Goal: Information Seeking & Learning: Check status

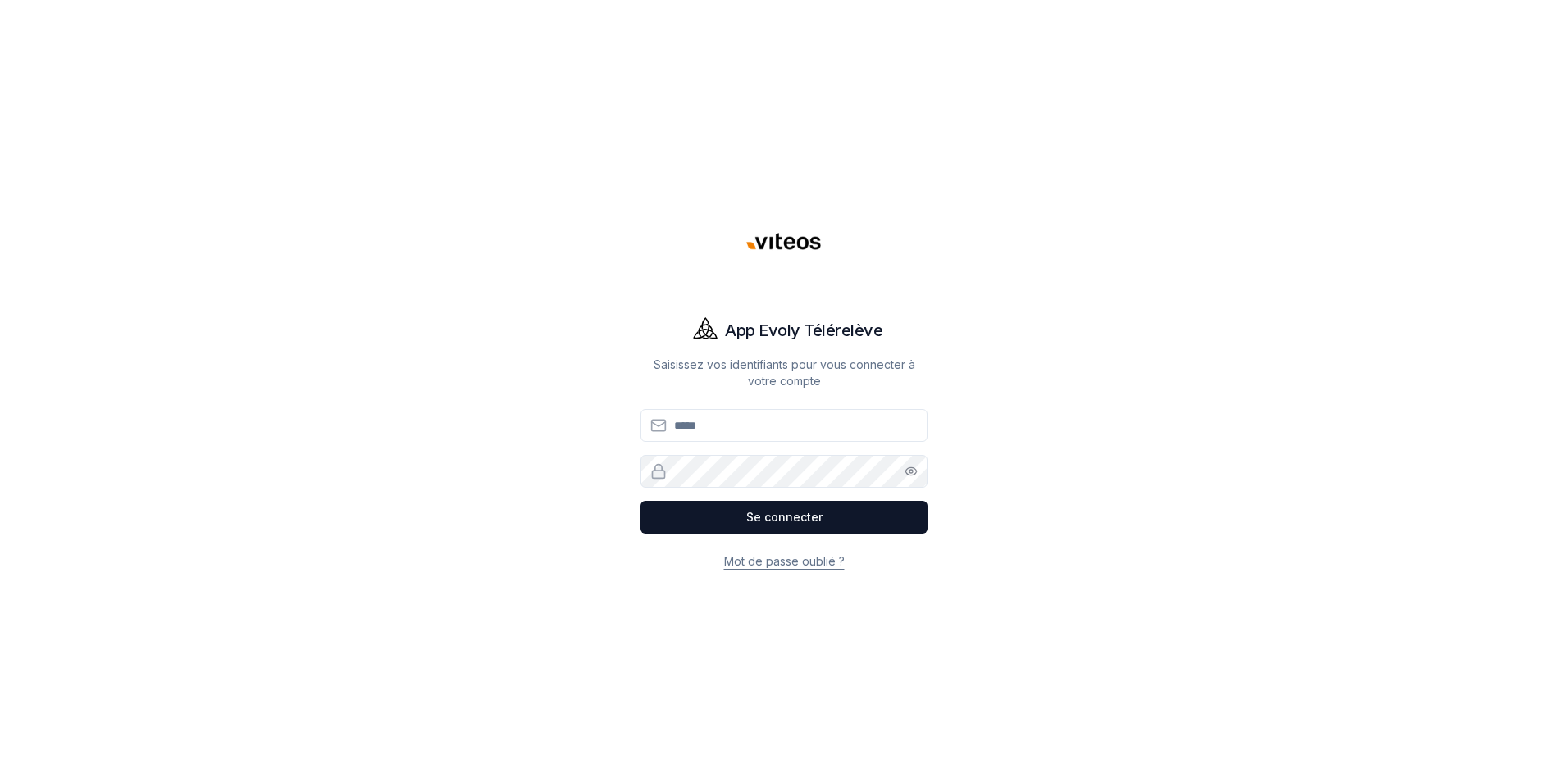
click at [698, 431] on input "Email" at bounding box center [784, 426] width 287 height 33
click at [701, 425] on input "Email" at bounding box center [784, 426] width 287 height 33
drag, startPoint x: 0, startPoint y: 0, endPoint x: 766, endPoint y: 560, distance: 948.9
click at [766, 560] on link "Mot de passe oublié ?" at bounding box center [785, 561] width 120 height 14
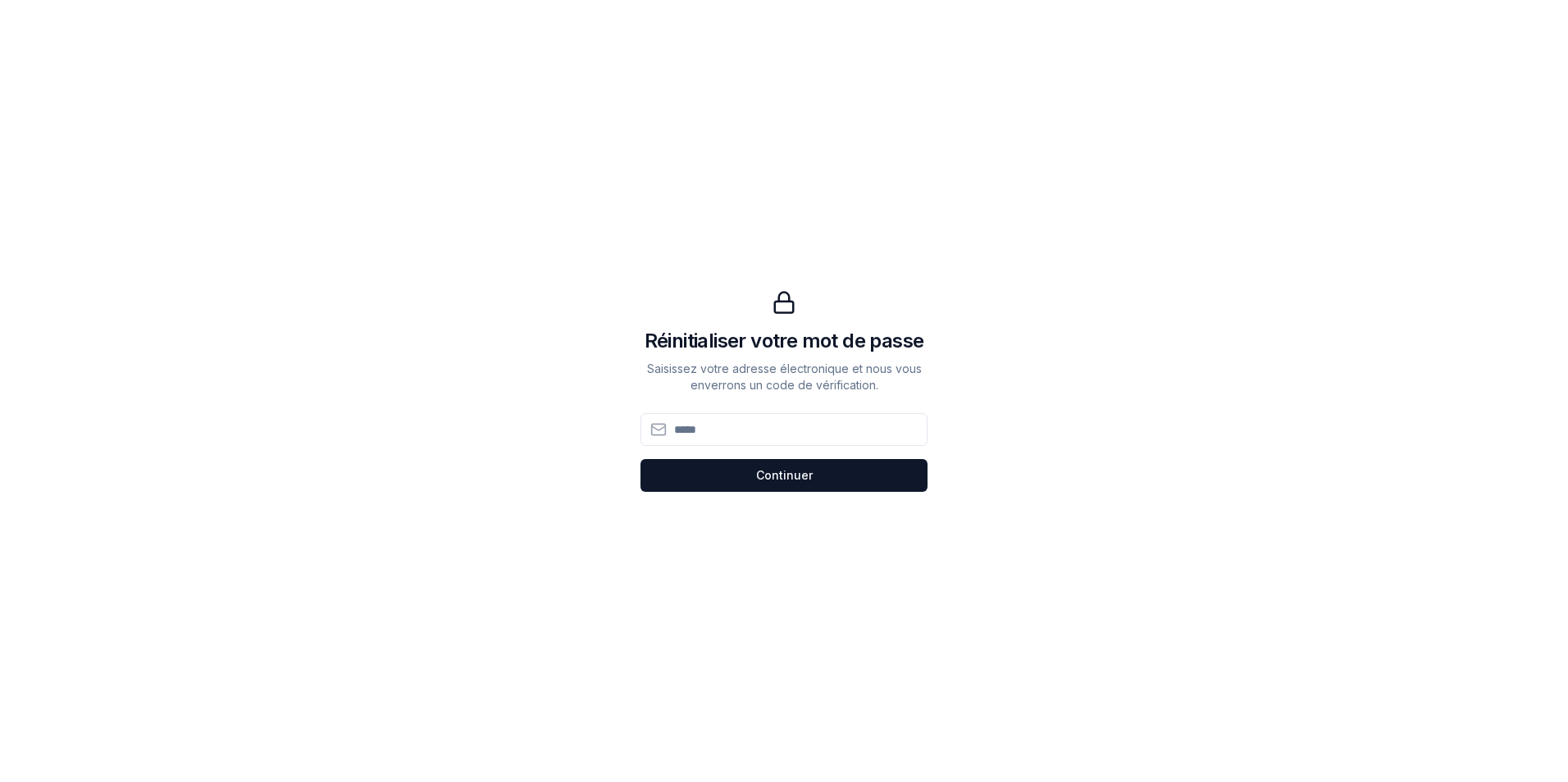
click at [696, 439] on input at bounding box center [784, 430] width 287 height 33
type input "**********"
click at [767, 476] on button "Continuer Continuer" at bounding box center [784, 476] width 287 height 33
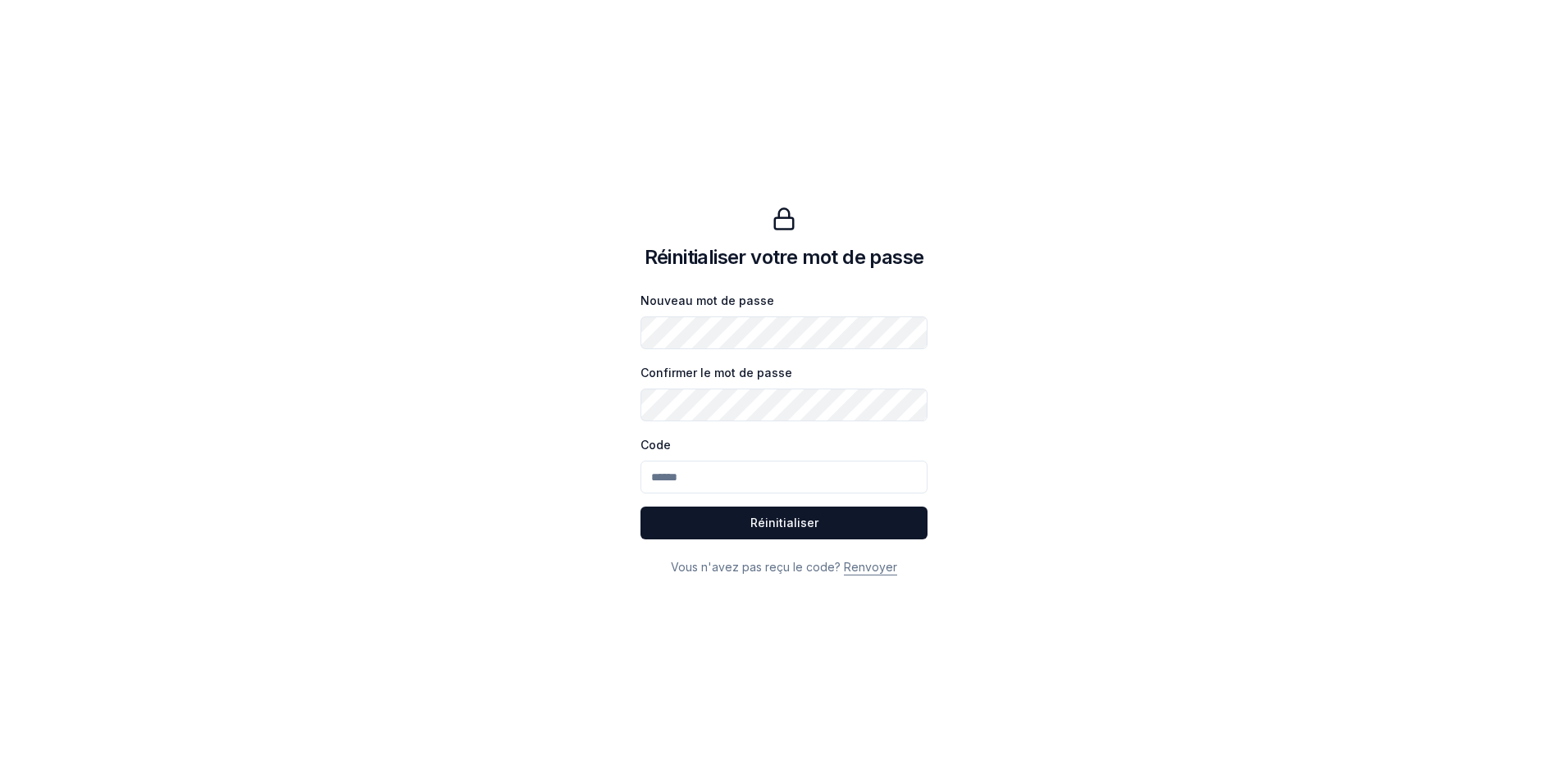
drag, startPoint x: 717, startPoint y: 478, endPoint x: 677, endPoint y: 476, distance: 40.0
click at [624, 485] on div "Réinitialiser votre mot de passe Nouveau mot de passe Confirmer le mot de passe…" at bounding box center [784, 391] width 1149 height 782
drag, startPoint x: 702, startPoint y: 474, endPoint x: 676, endPoint y: 478, distance: 26.3
click at [635, 479] on div "Réinitialiser votre mot de passe Nouveau mot de passe Confirmer le mot de passe…" at bounding box center [784, 391] width 1149 height 782
click at [691, 478] on input "Code" at bounding box center [784, 478] width 287 height 33
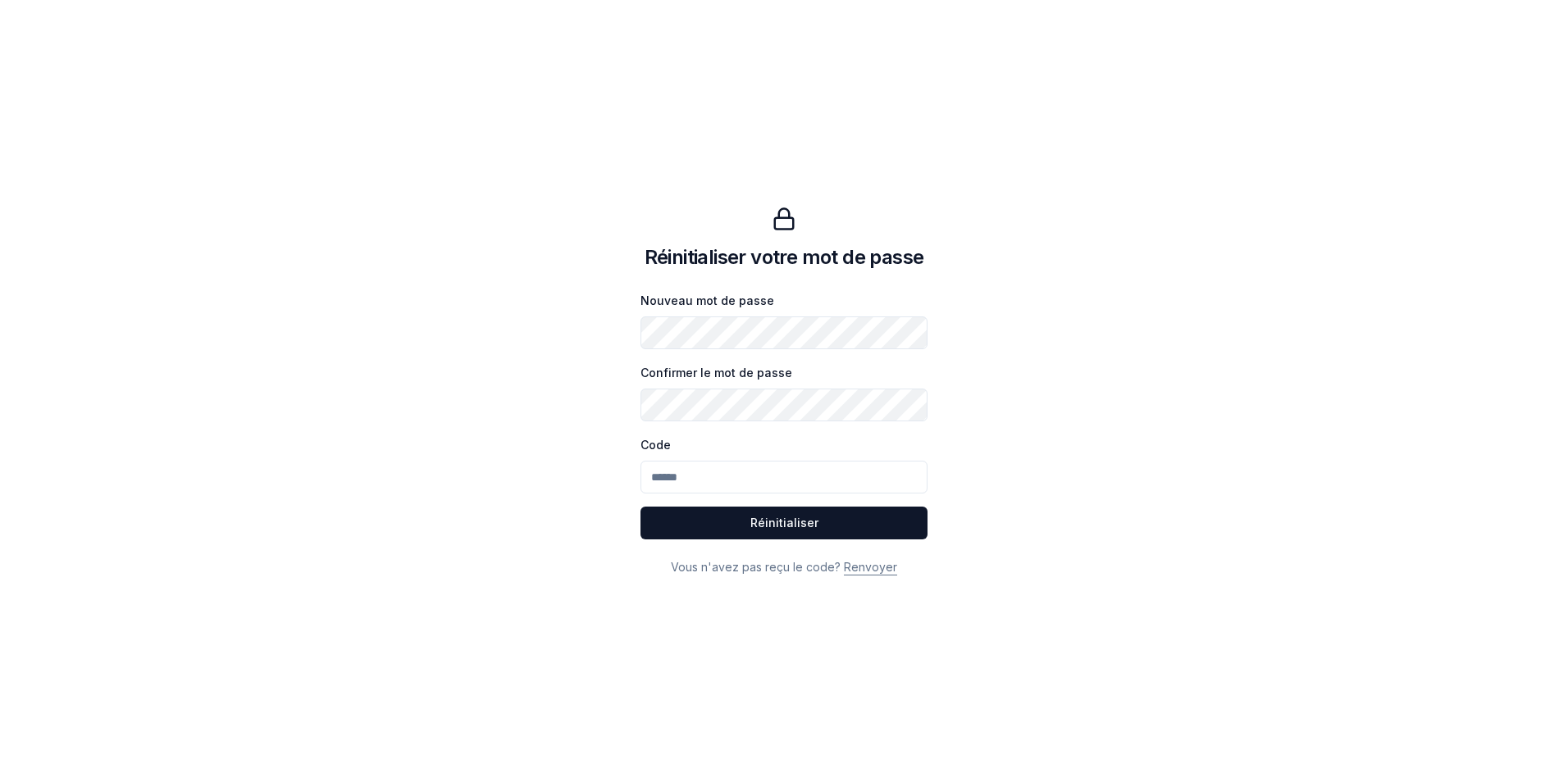
click at [616, 336] on div "Réinitialiser votre mot de passe Nouveau mot de passe Confirmer le mot de passe…" at bounding box center [784, 391] width 1149 height 782
click at [792, 525] on button "Réinitialiser Réinitialiser" at bounding box center [784, 523] width 287 height 33
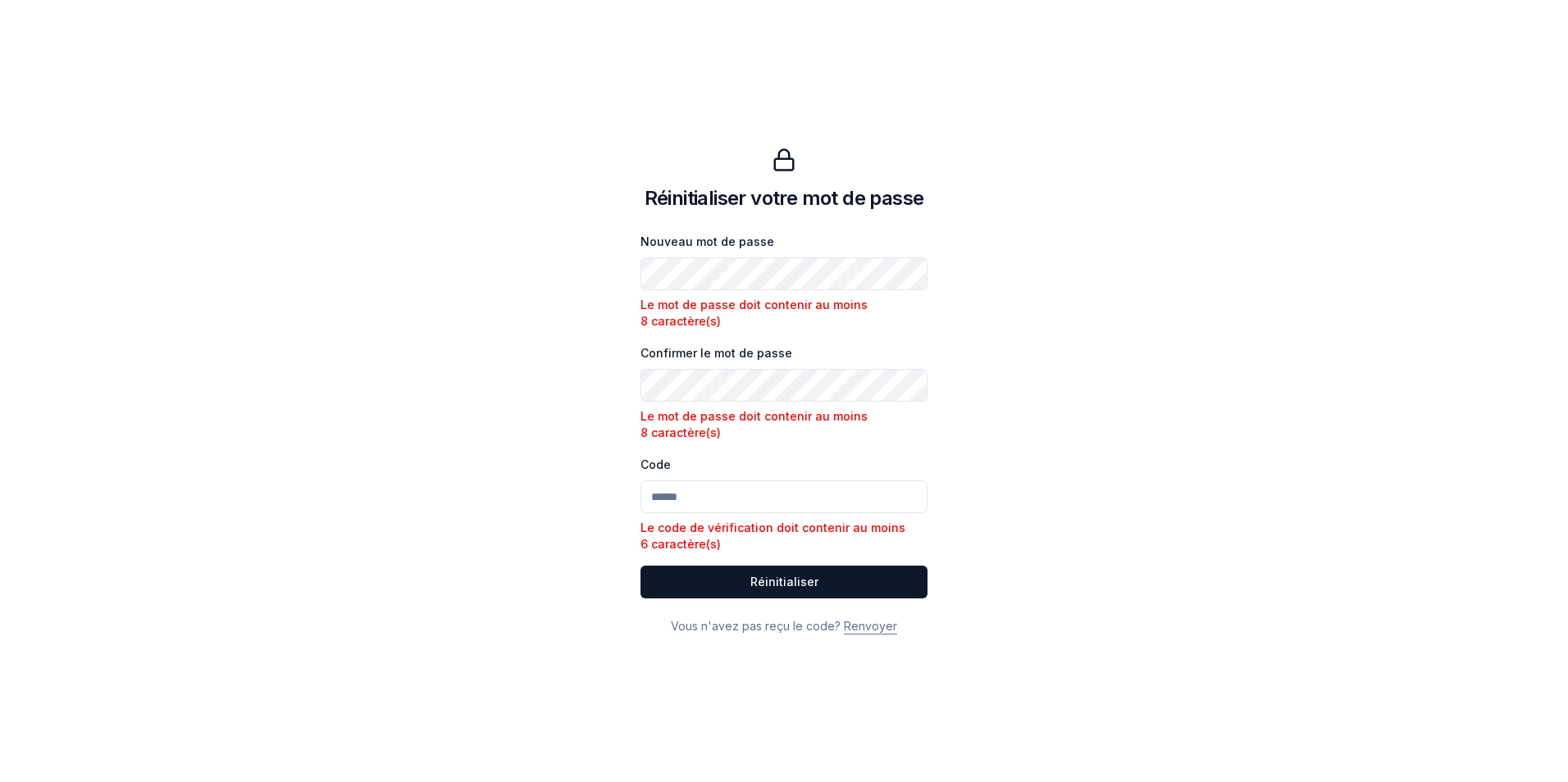
click at [608, 280] on div "Réinitialiser votre mot de passe Nouveau mot de passe Le mot de passe doit cont…" at bounding box center [784, 391] width 1149 height 782
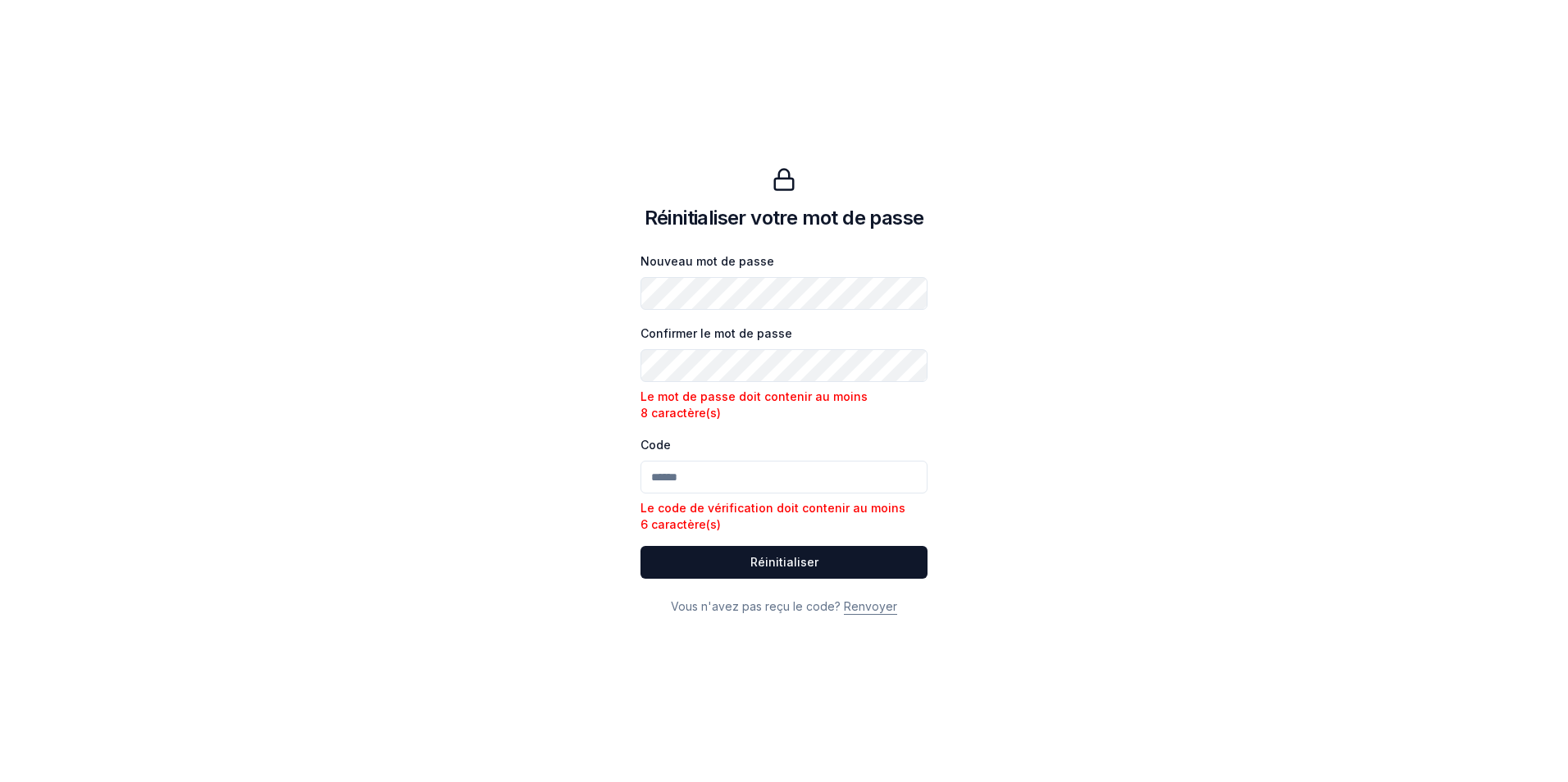
click at [615, 368] on div "Réinitialiser votre mot de passe Nouveau mot de passe Confirmer le mot de passe…" at bounding box center [784, 391] width 1149 height 782
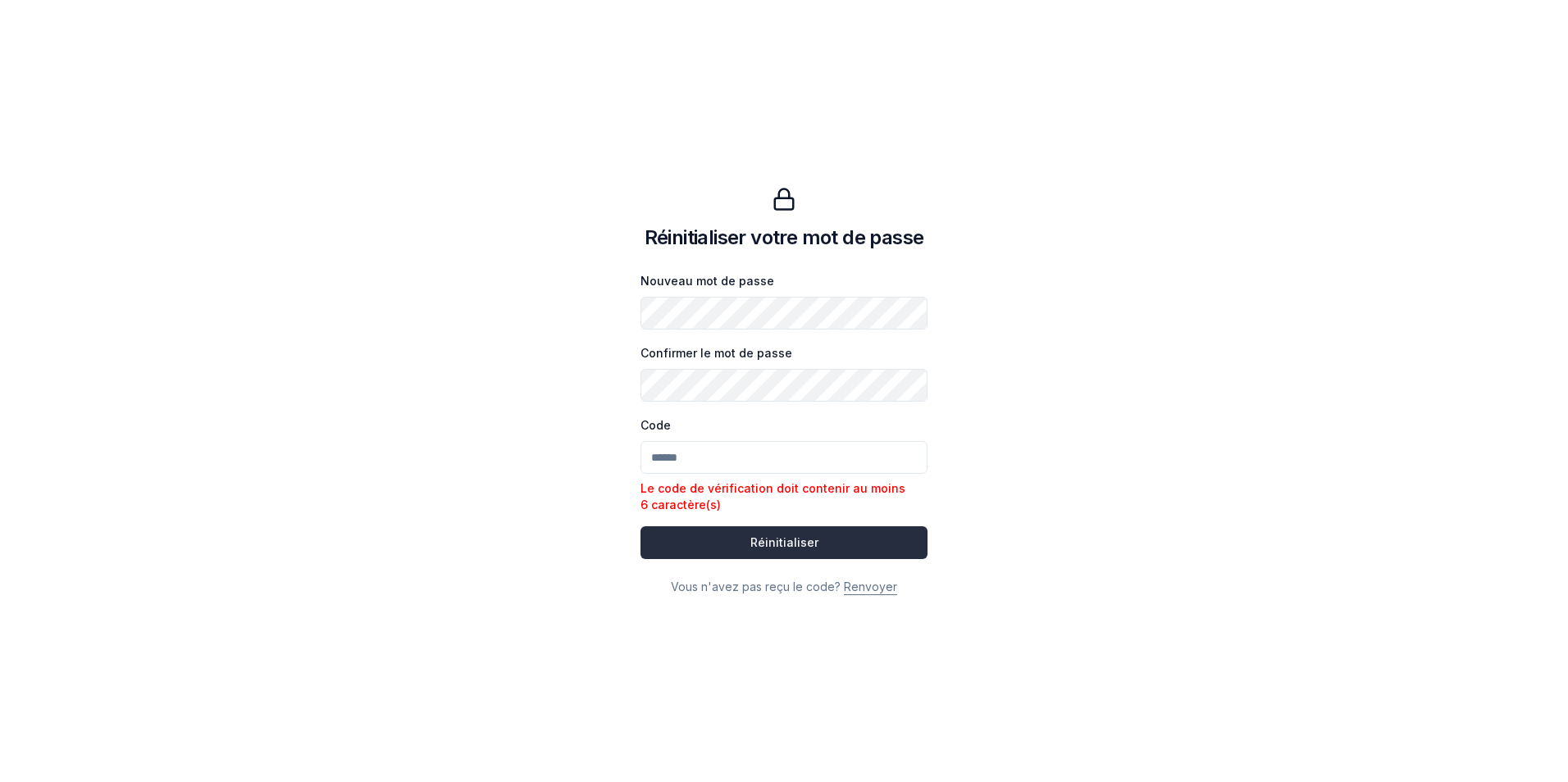
click at [772, 540] on button "Réinitialiser Réinitialiser" at bounding box center [784, 543] width 287 height 33
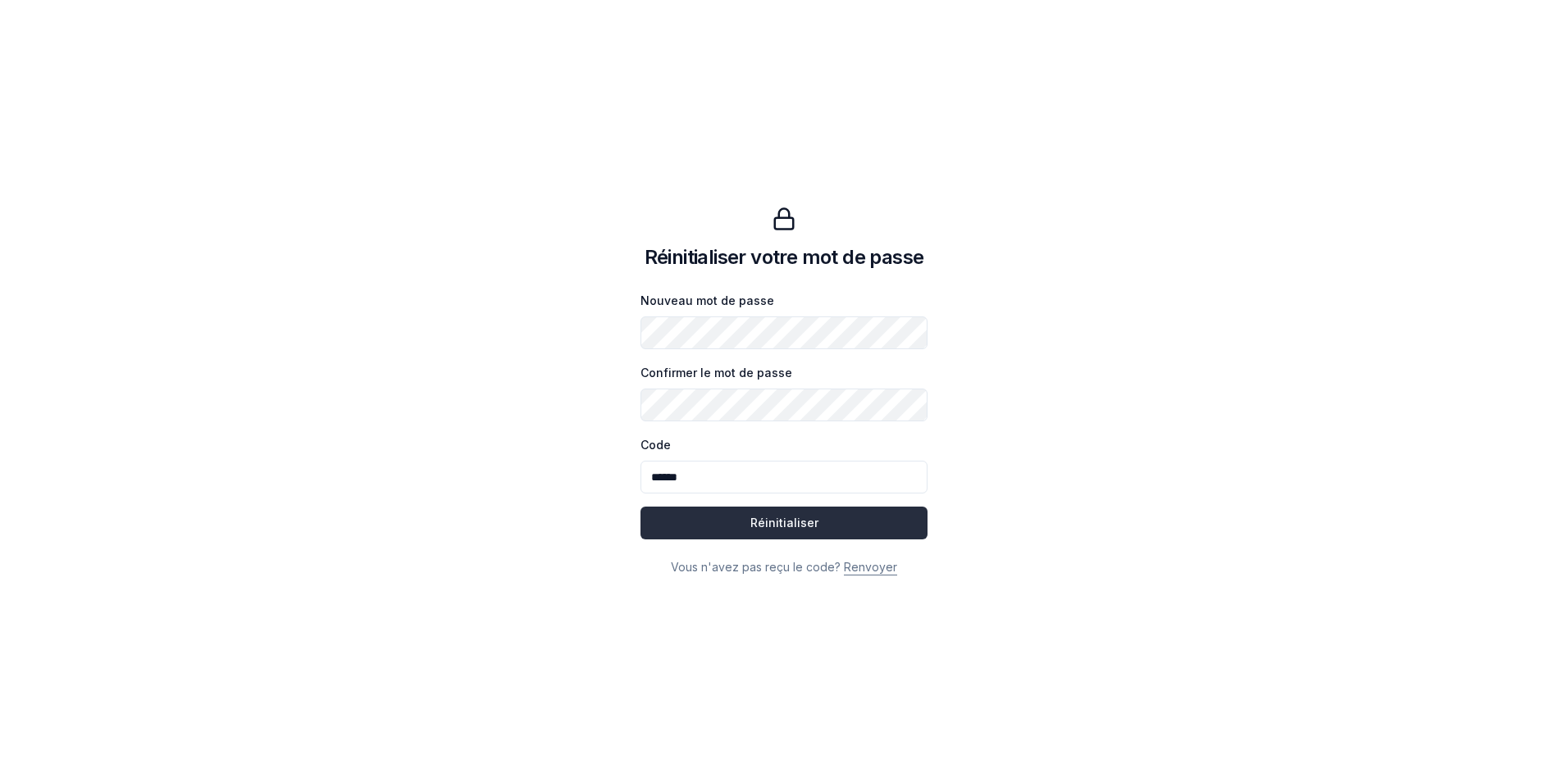
type input "******"
click at [786, 524] on button "Réinitialiser Réinitialiser" at bounding box center [784, 523] width 287 height 33
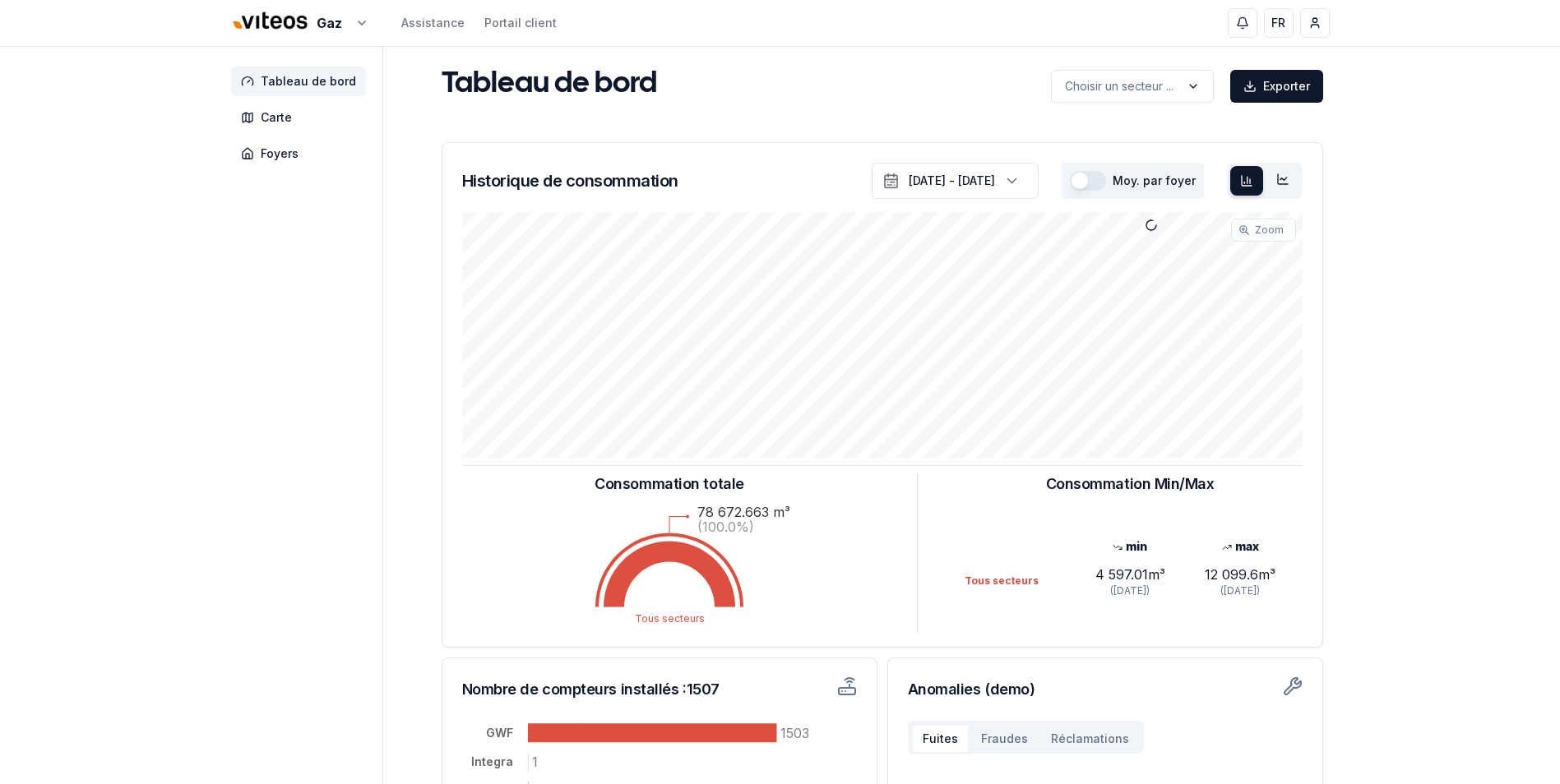
drag, startPoint x: 510, startPoint y: 1, endPoint x: 275, endPoint y: 274, distance: 360.2
click at [275, 274] on aside "Tableau de bord Carte Foyers" at bounding box center [307, 493] width 152 height 892
click at [1436, 157] on div "Gaz Assistance Portail client FR Massimo Monastra Tableau de bord Carte Foyers …" at bounding box center [780, 509] width 1560 height 1019
click at [912, 107] on div "Tableau de bord Choisir un secteur ... Exporter Choisir un secteur ... Historiq…" at bounding box center [882, 493] width 894 height 853
click at [825, 97] on div "Tableau de bord Choisir un secteur ... Exporter" at bounding box center [882, 85] width 894 height 36
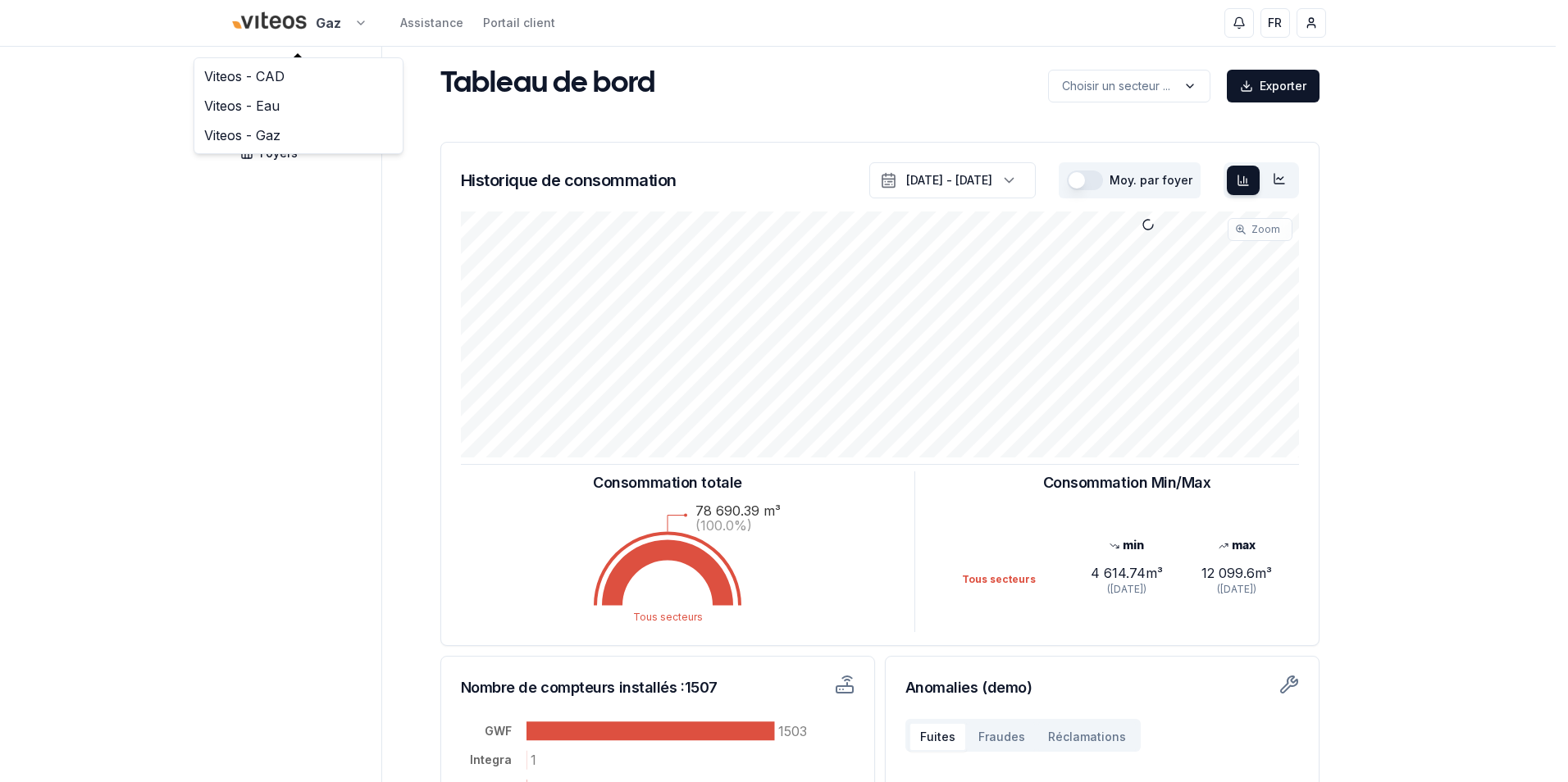
click at [356, 22] on html "Gaz Assistance Portail client FR Massimo Monastra Tableau de bord Carte Foyers …" at bounding box center [784, 508] width 1568 height 1016
click at [285, 78] on link "Viteos - CAD" at bounding box center [299, 77] width 202 height 30
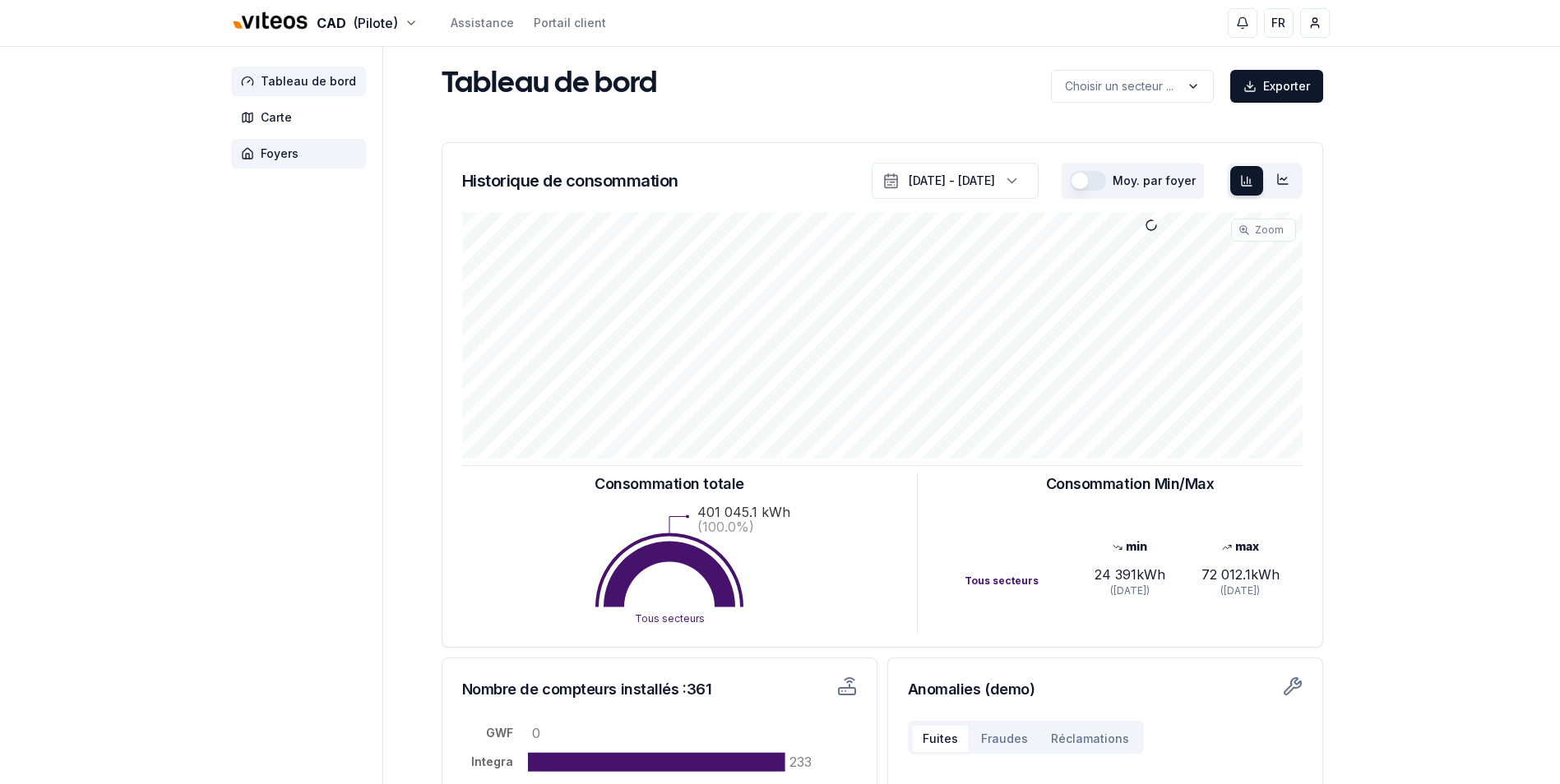
click at [286, 155] on span "Foyers" at bounding box center [280, 154] width 38 height 17
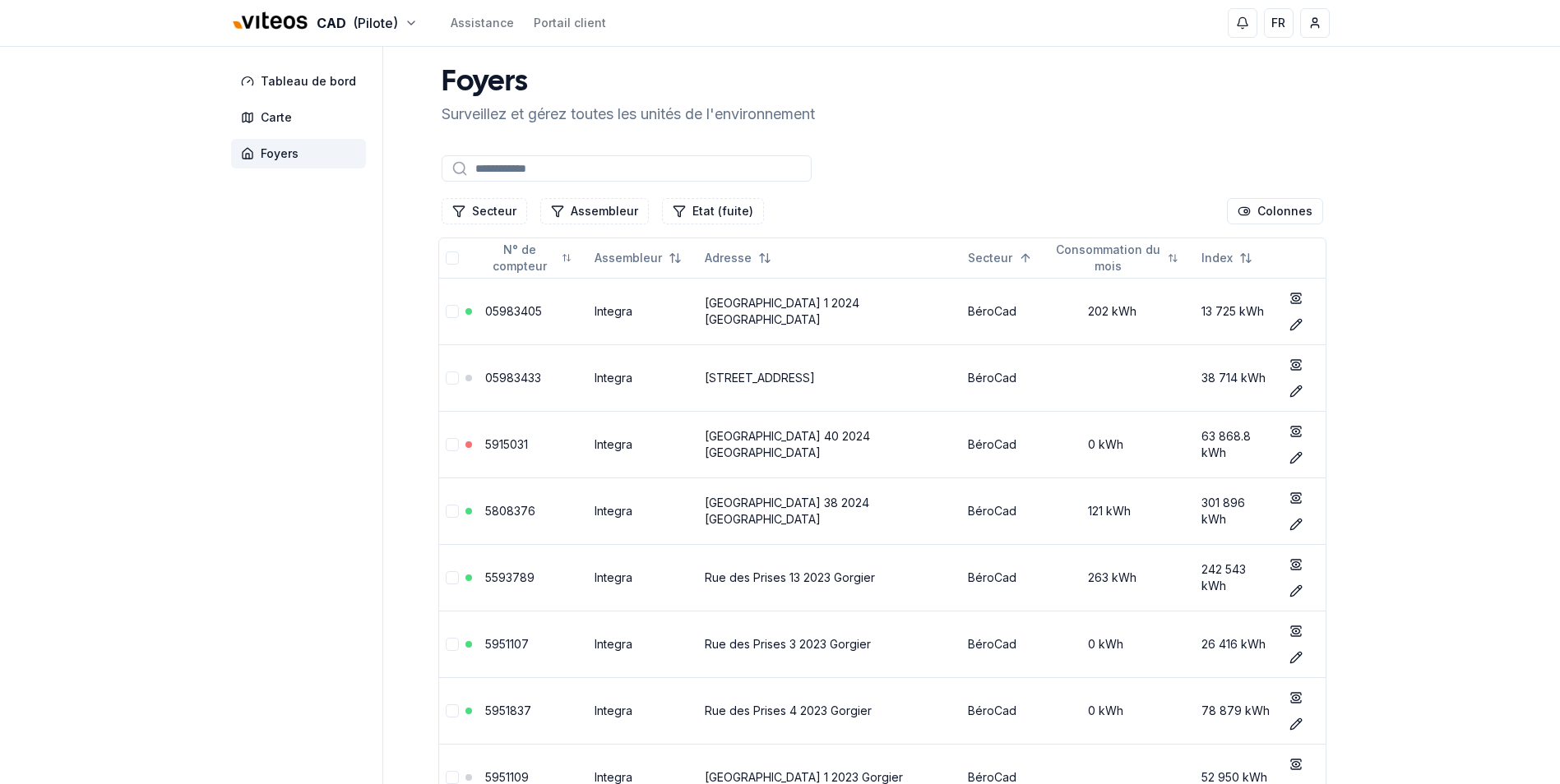
click at [492, 170] on input at bounding box center [626, 169] width 370 height 26
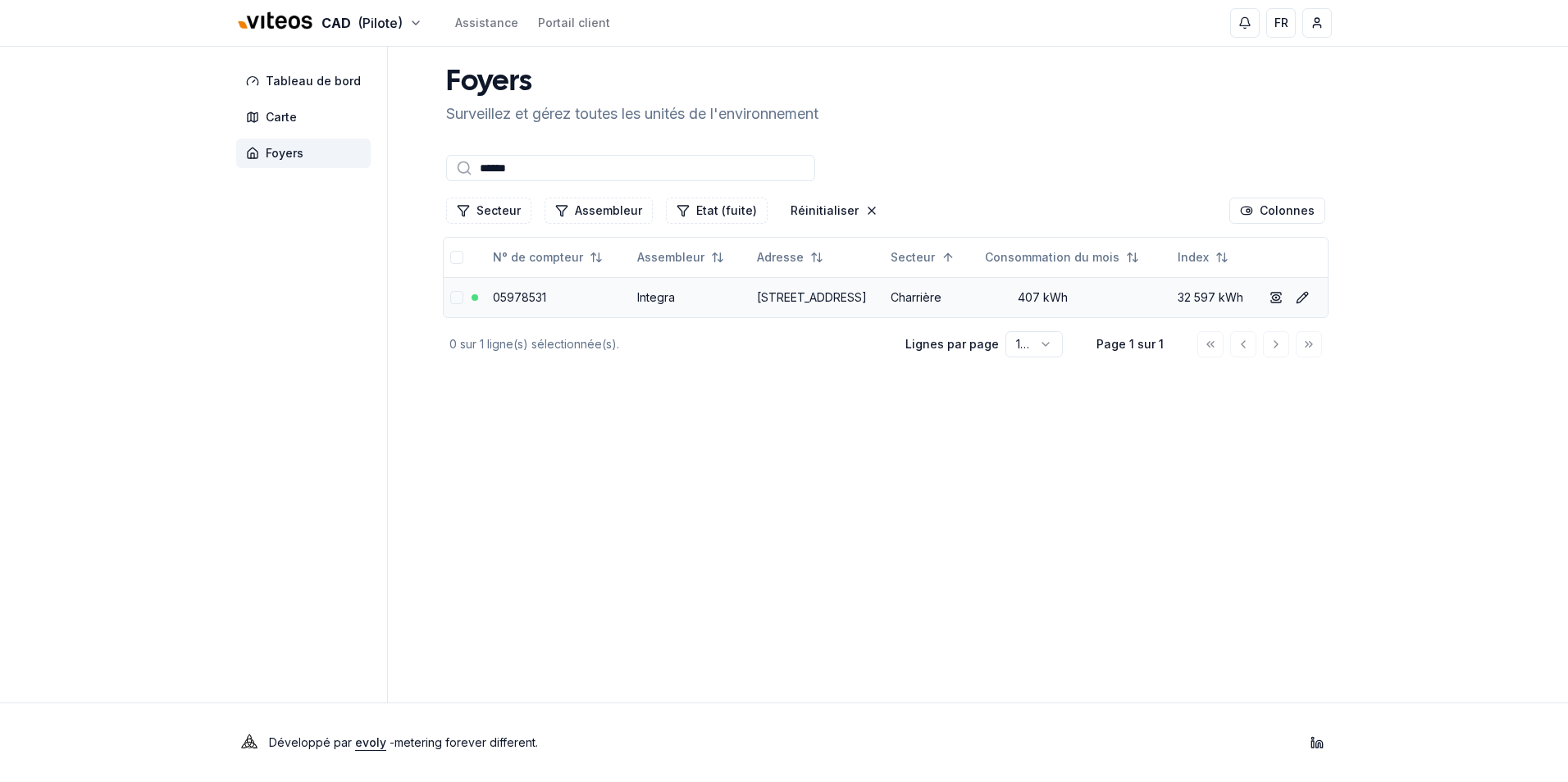
type input "******"
click at [526, 304] on link "05978531" at bounding box center [519, 297] width 54 height 14
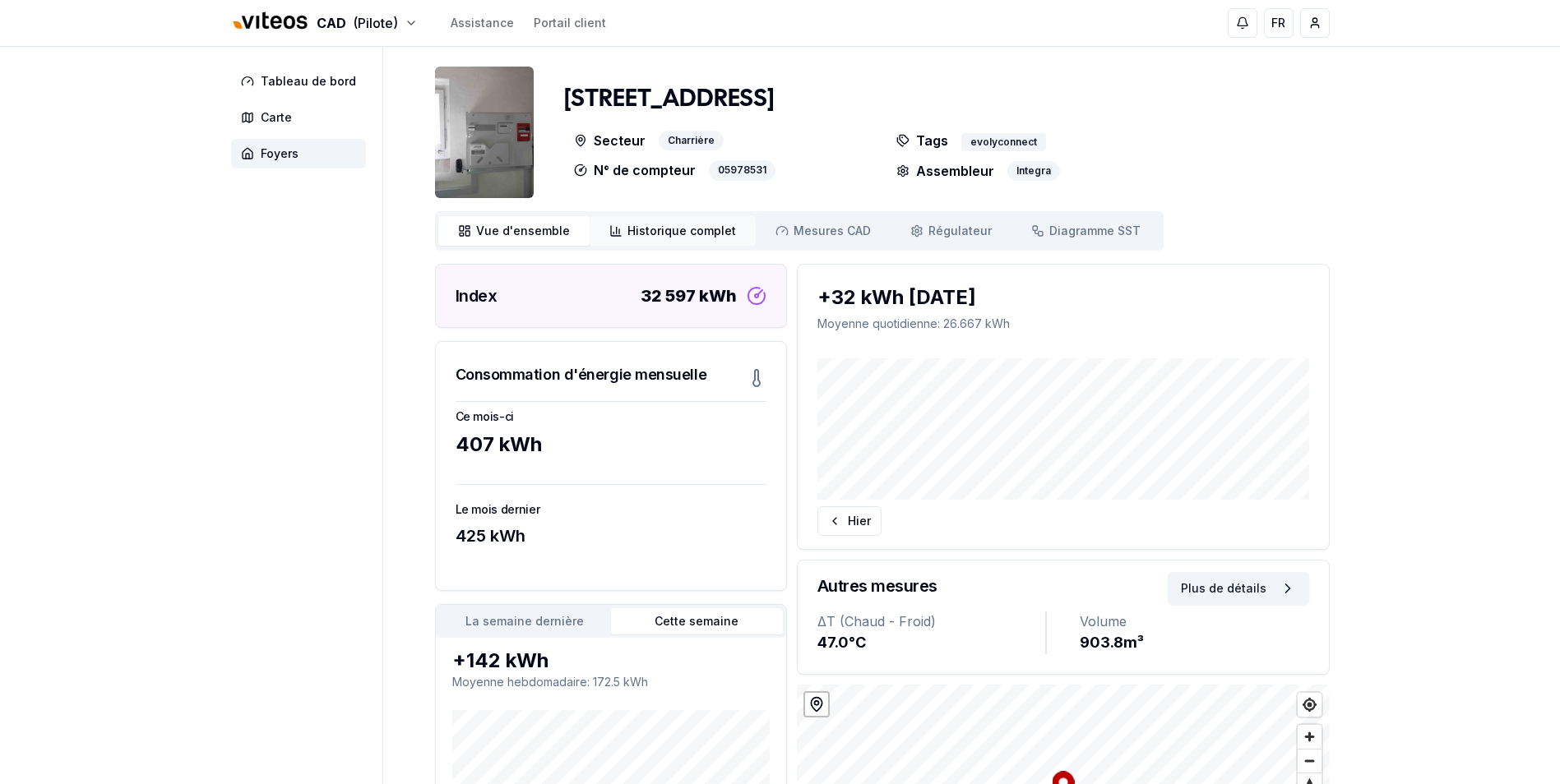
click at [677, 227] on span "Historique complet" at bounding box center [681, 231] width 108 height 17
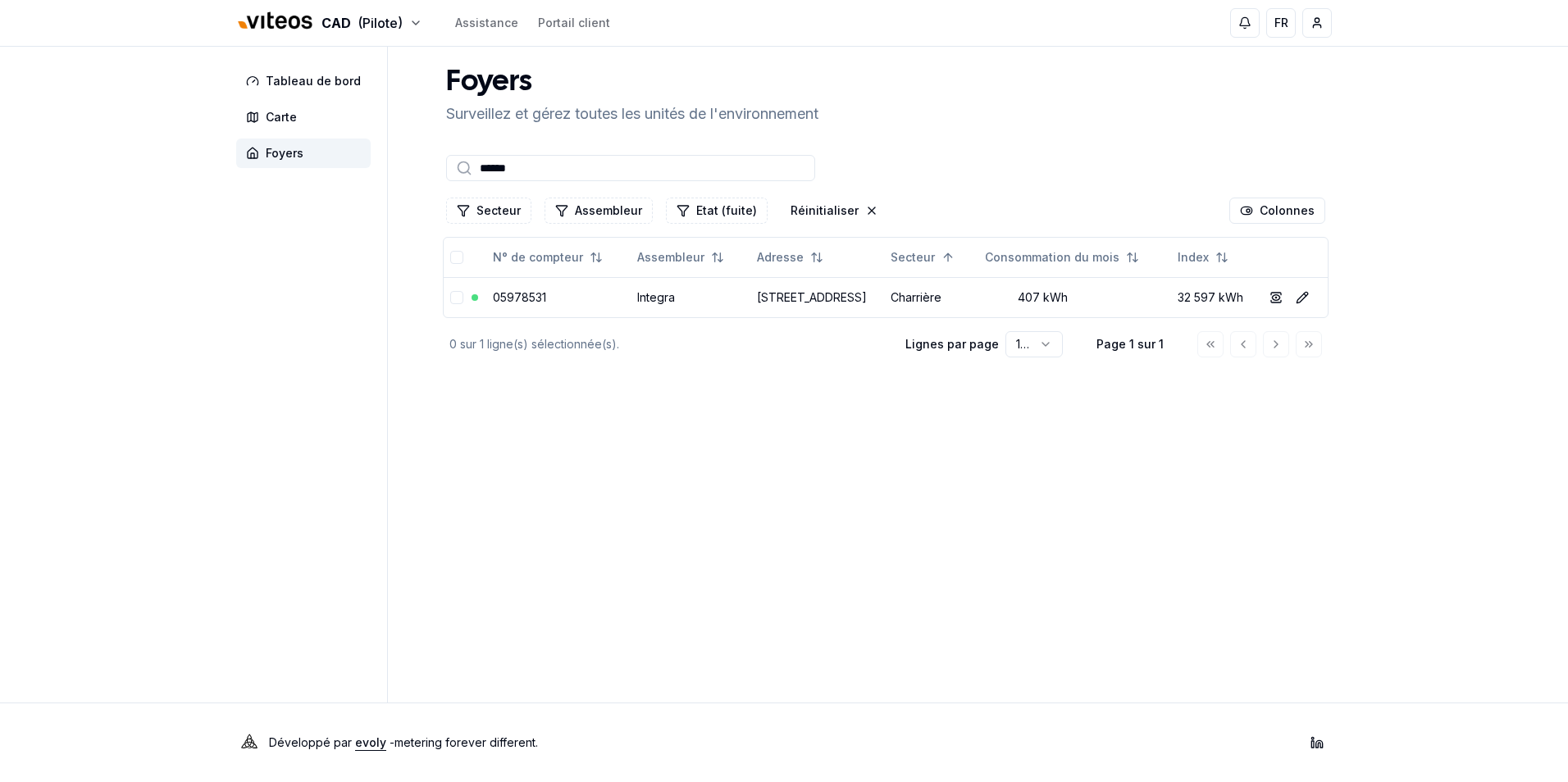
drag, startPoint x: 522, startPoint y: 162, endPoint x: 436, endPoint y: 167, distance: 86.1
click at [436, 167] on div "Tableau de bord Carte Foyers Foyers Surveillez et gérez toutes les unités de l'…" at bounding box center [784, 375] width 1149 height 656
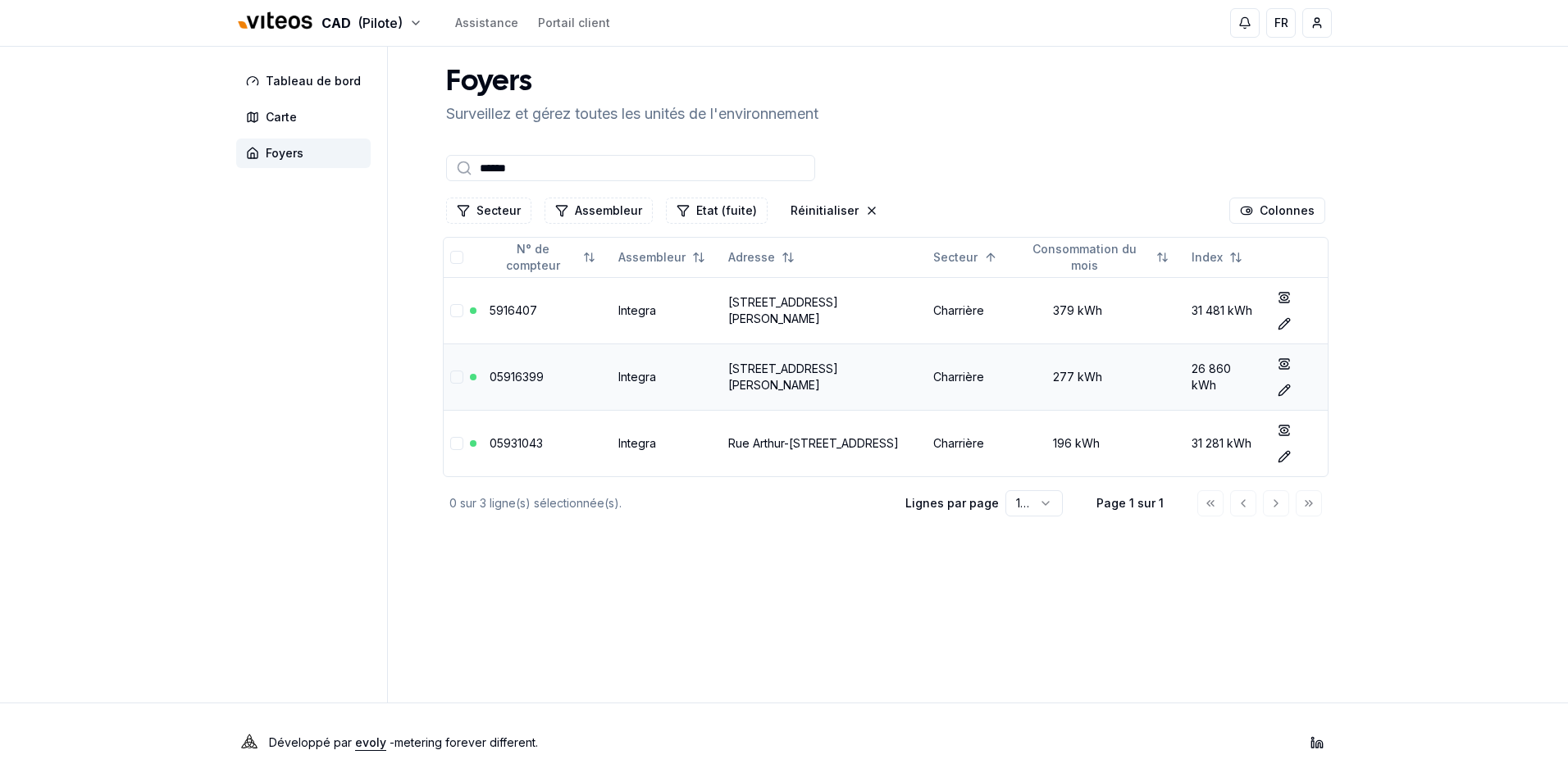
type input "******"
click at [524, 375] on link "05916399" at bounding box center [517, 376] width 54 height 14
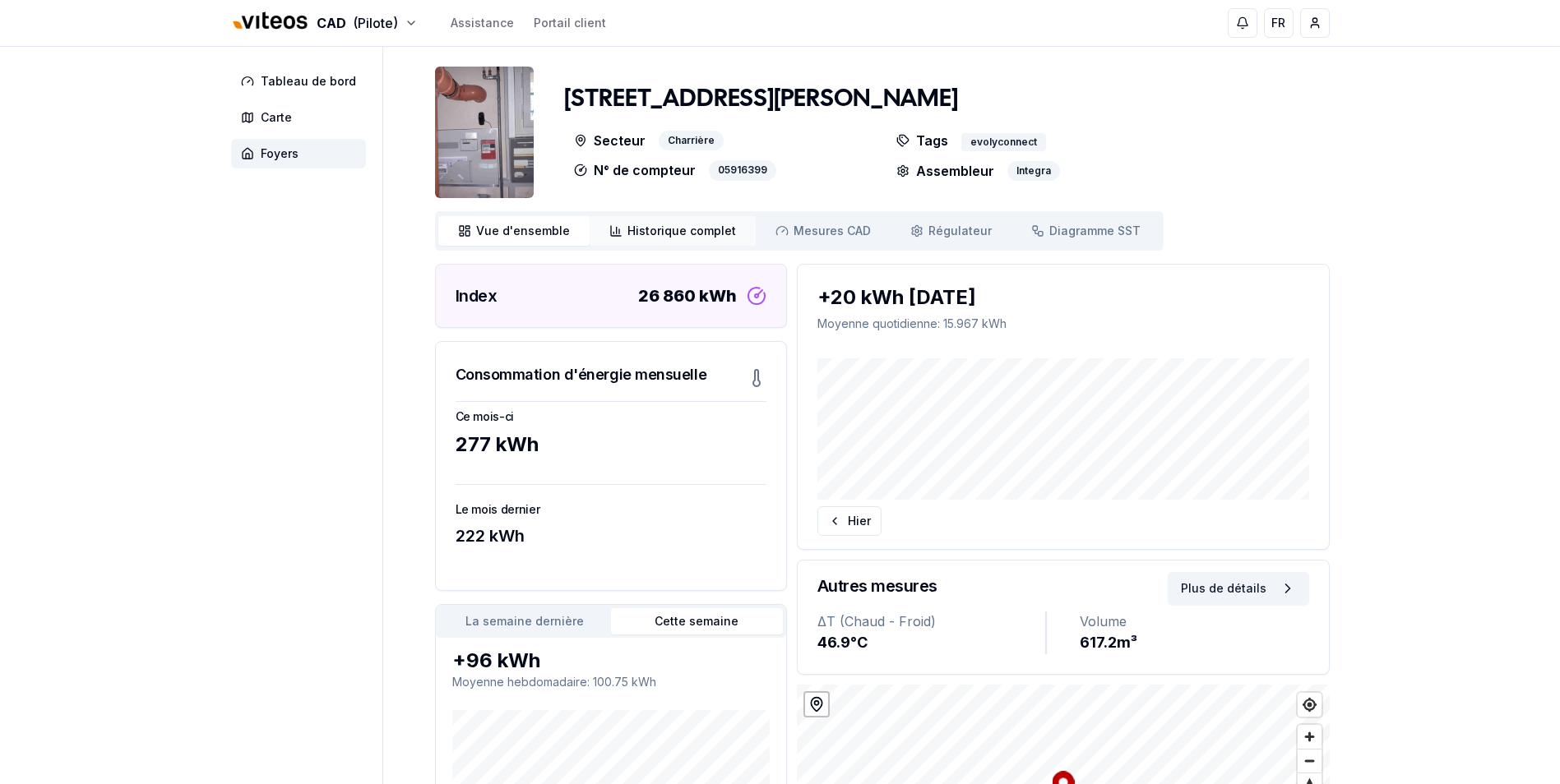
click at [657, 234] on span "Historique complet" at bounding box center [681, 231] width 108 height 17
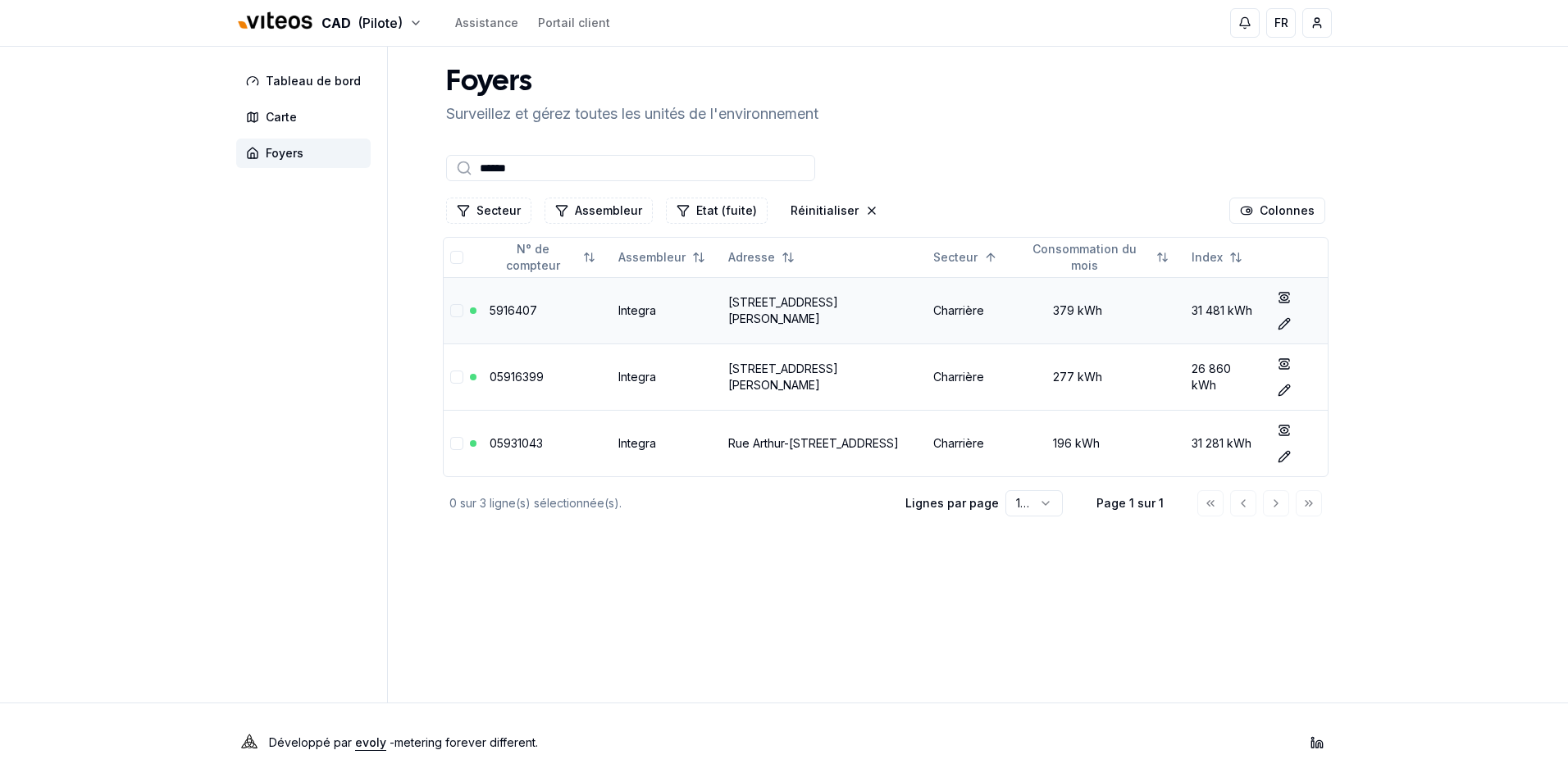
click at [516, 312] on link "5916407" at bounding box center [513, 310] width 48 height 14
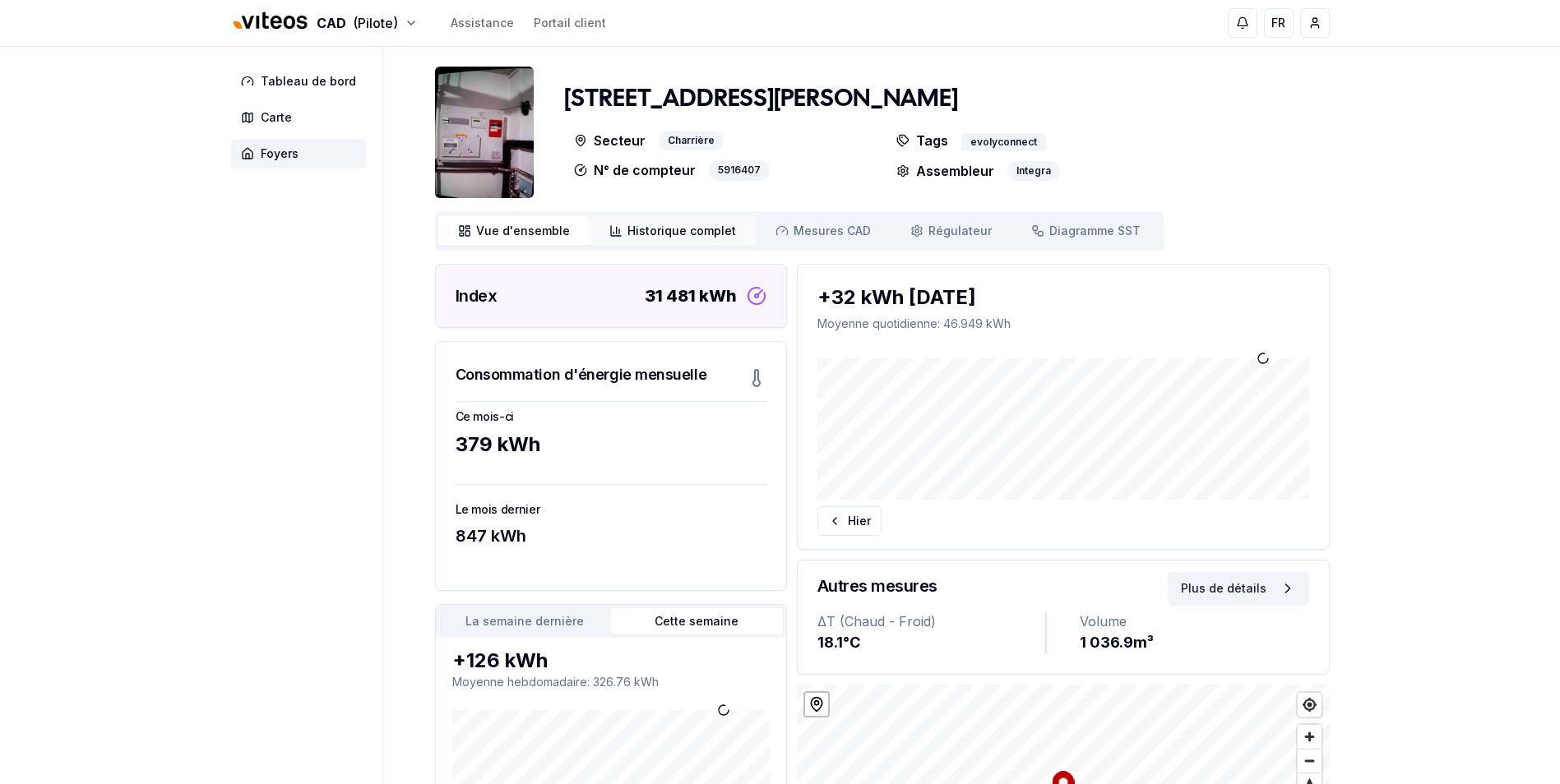
click at [676, 232] on span "Historique complet" at bounding box center [681, 231] width 108 height 17
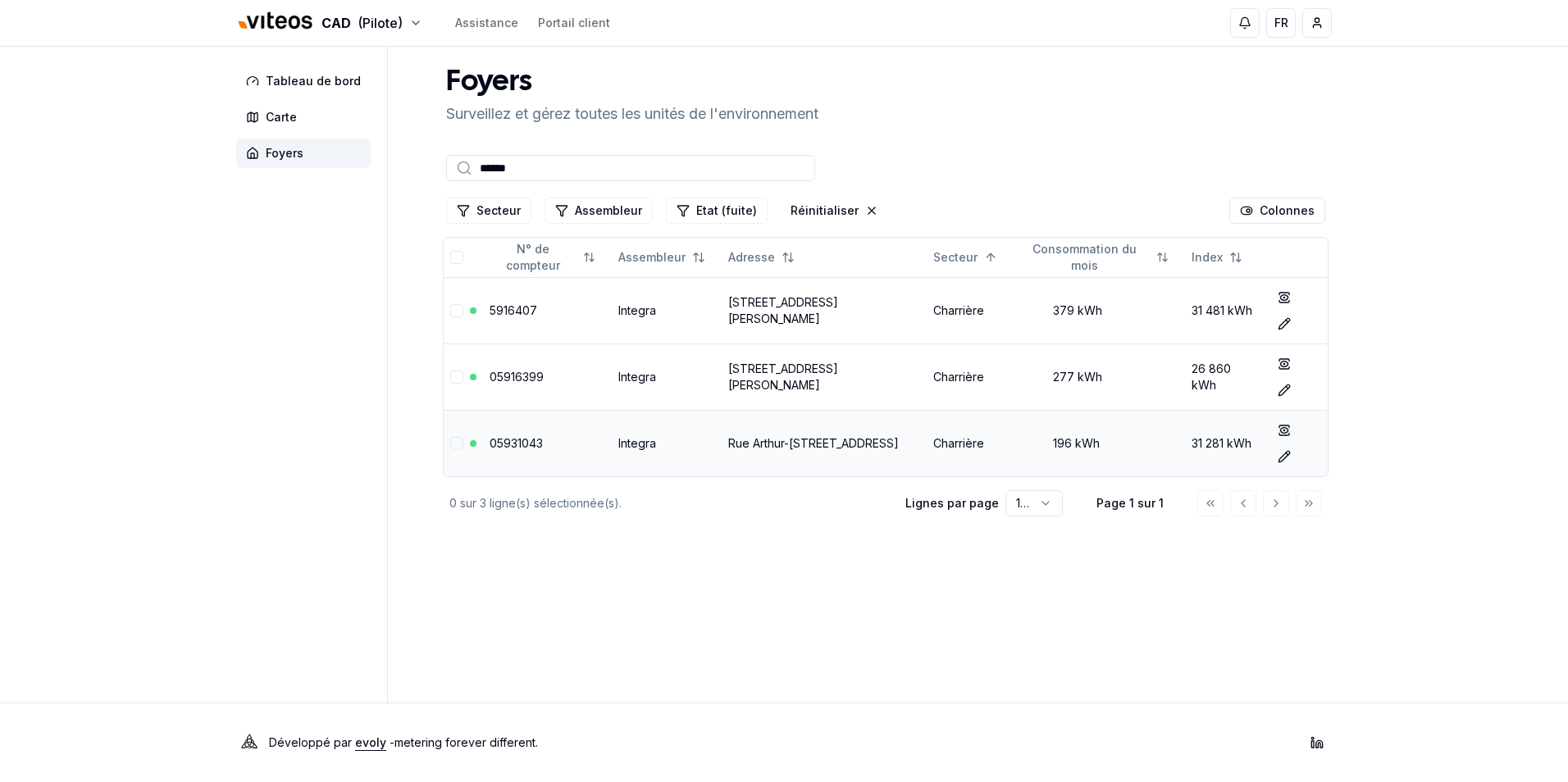
click at [526, 436] on link "05931043" at bounding box center [516, 443] width 54 height 14
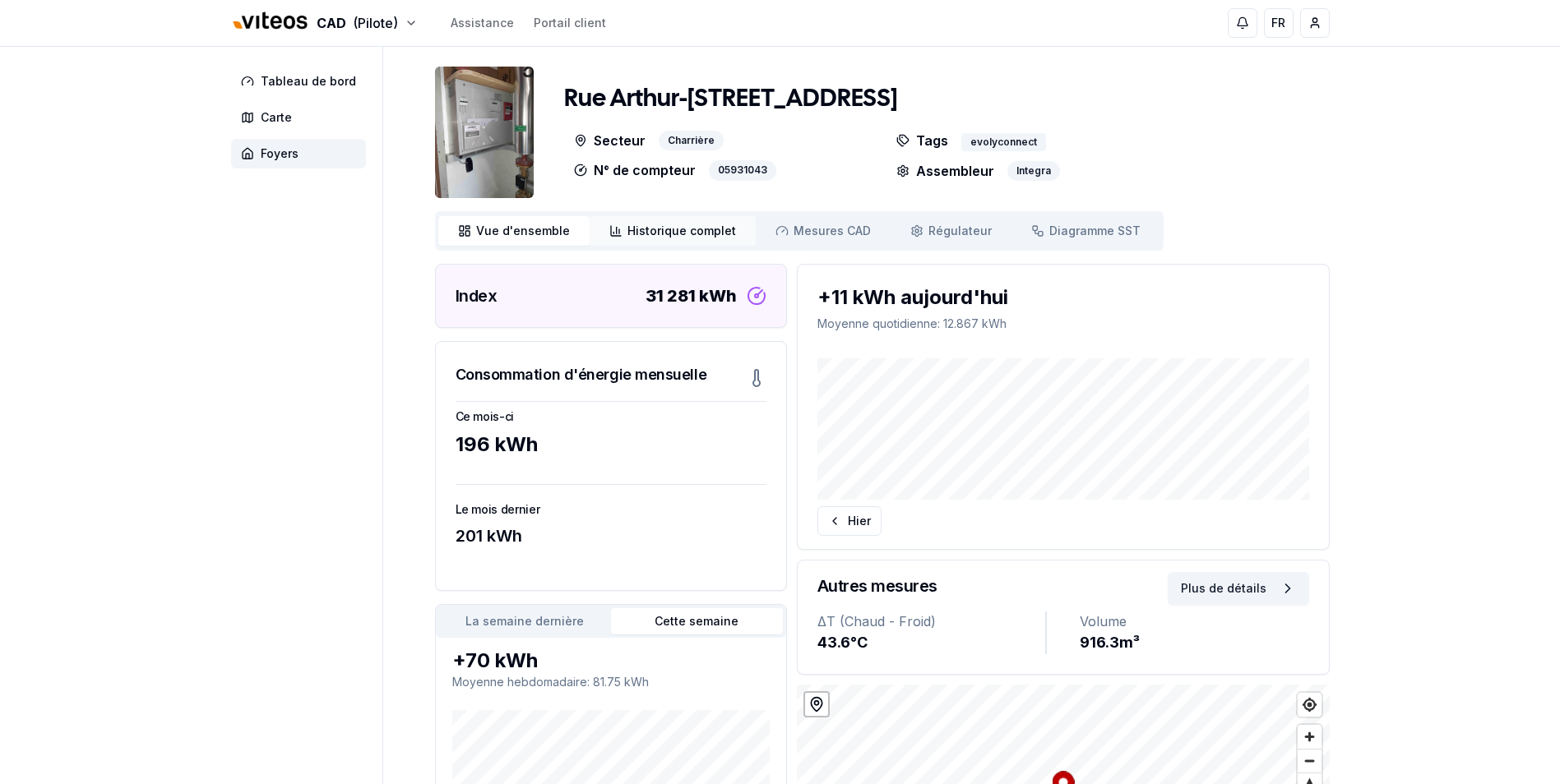
click at [660, 217] on link "Historique complet Historique" at bounding box center [672, 231] width 166 height 30
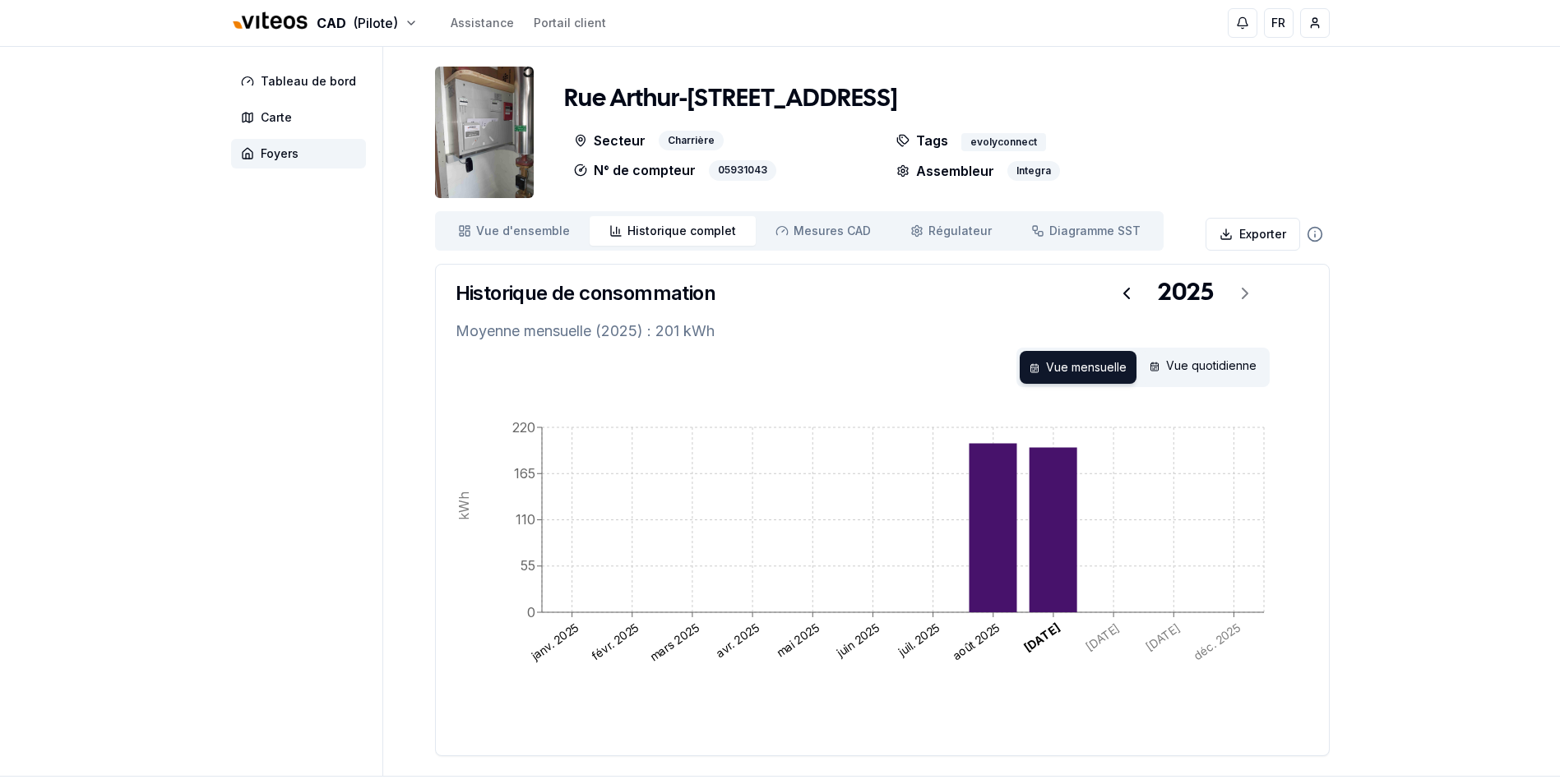
click at [112, 410] on div "CAD (Pilote) Assistance Portail client FR Massimo Monastra Tableau de bord Cart…" at bounding box center [780, 428] width 1560 height 856
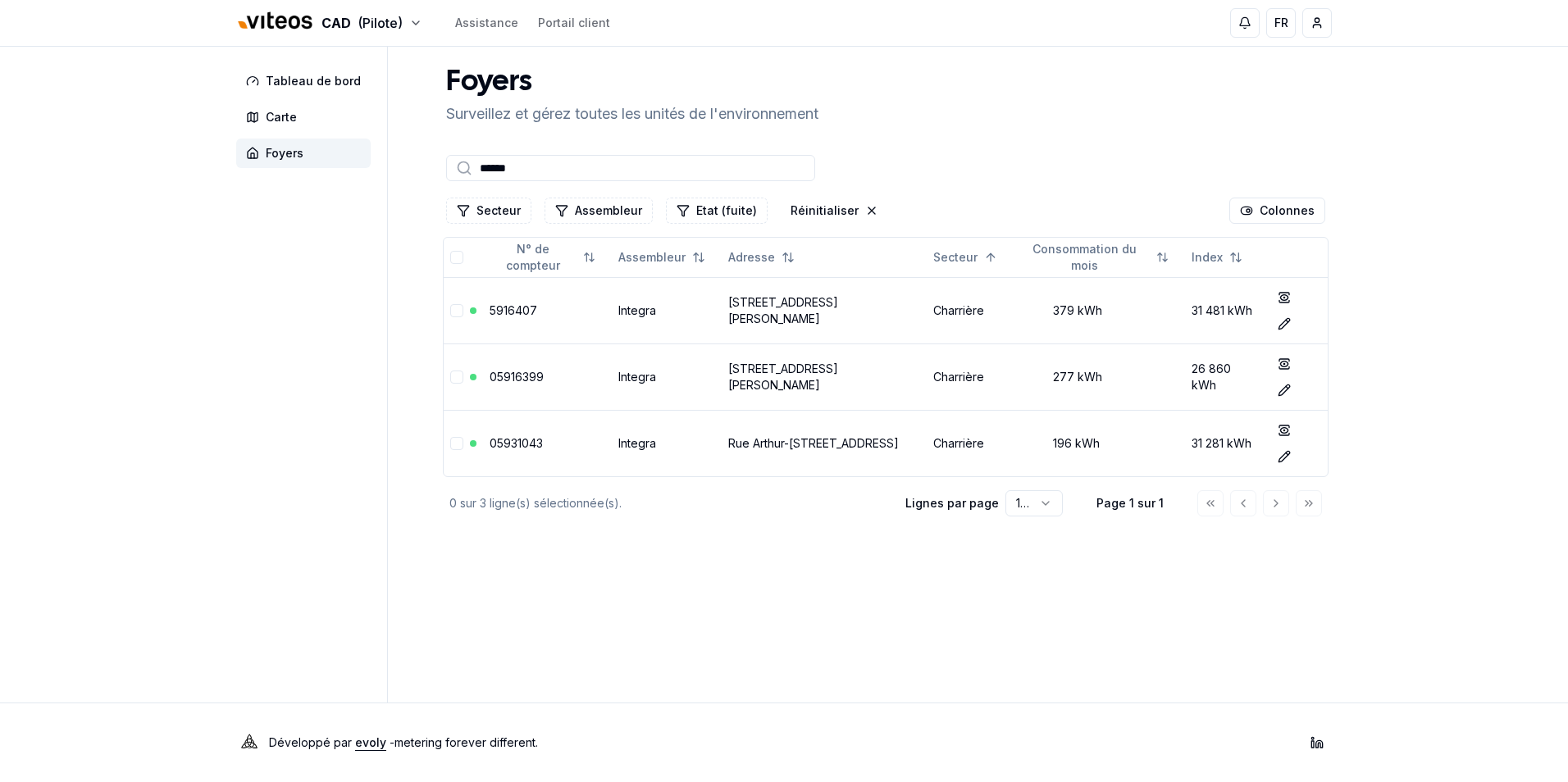
drag, startPoint x: 521, startPoint y: 168, endPoint x: 407, endPoint y: 168, distance: 114.0
click at [407, 168] on div "Tableau de bord Carte Foyers Foyers Surveillez et gérez toutes les unités de l'…" at bounding box center [784, 375] width 1149 height 656
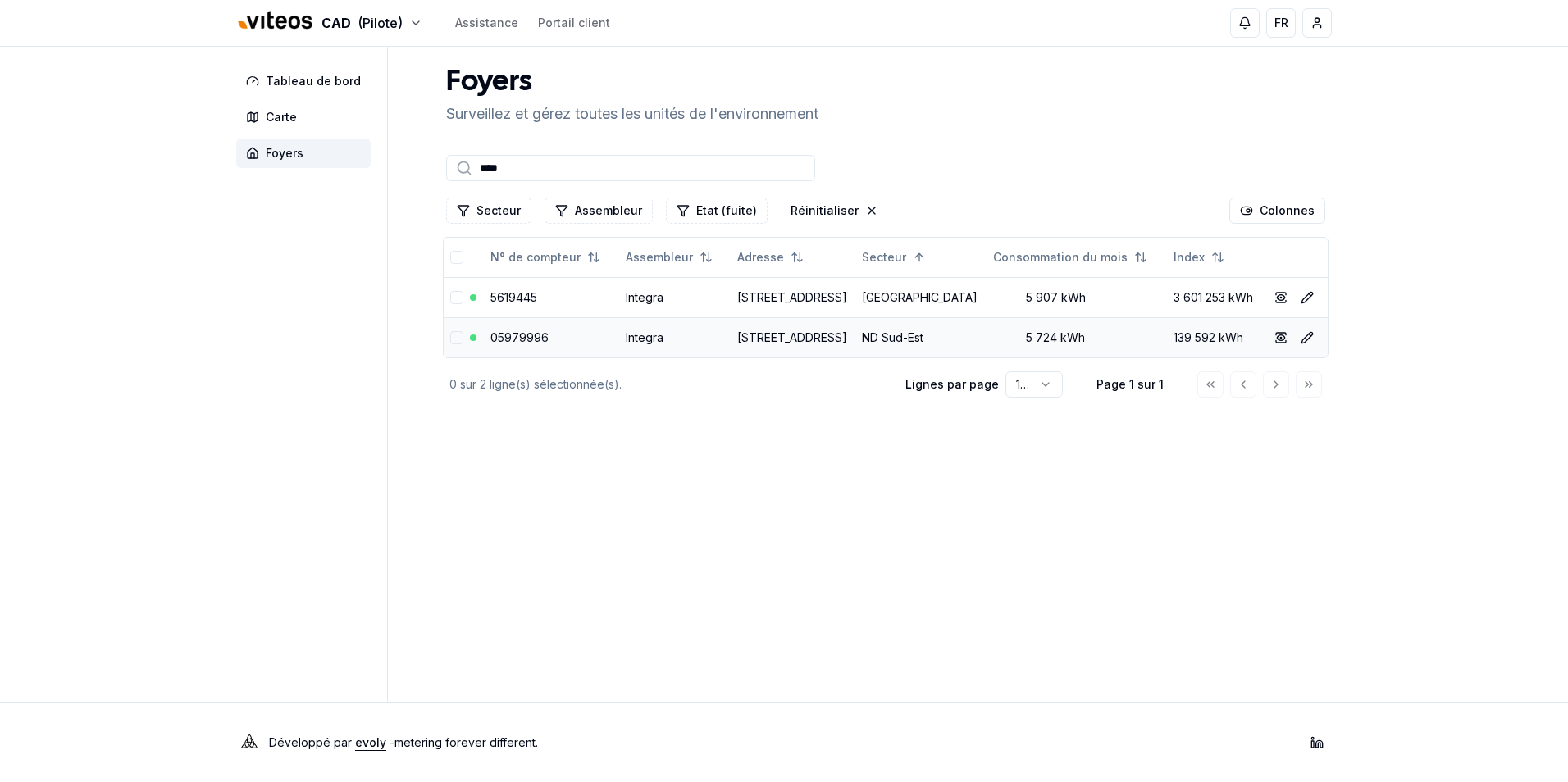
type input "****"
click at [516, 344] on link "05979996" at bounding box center [519, 337] width 59 height 14
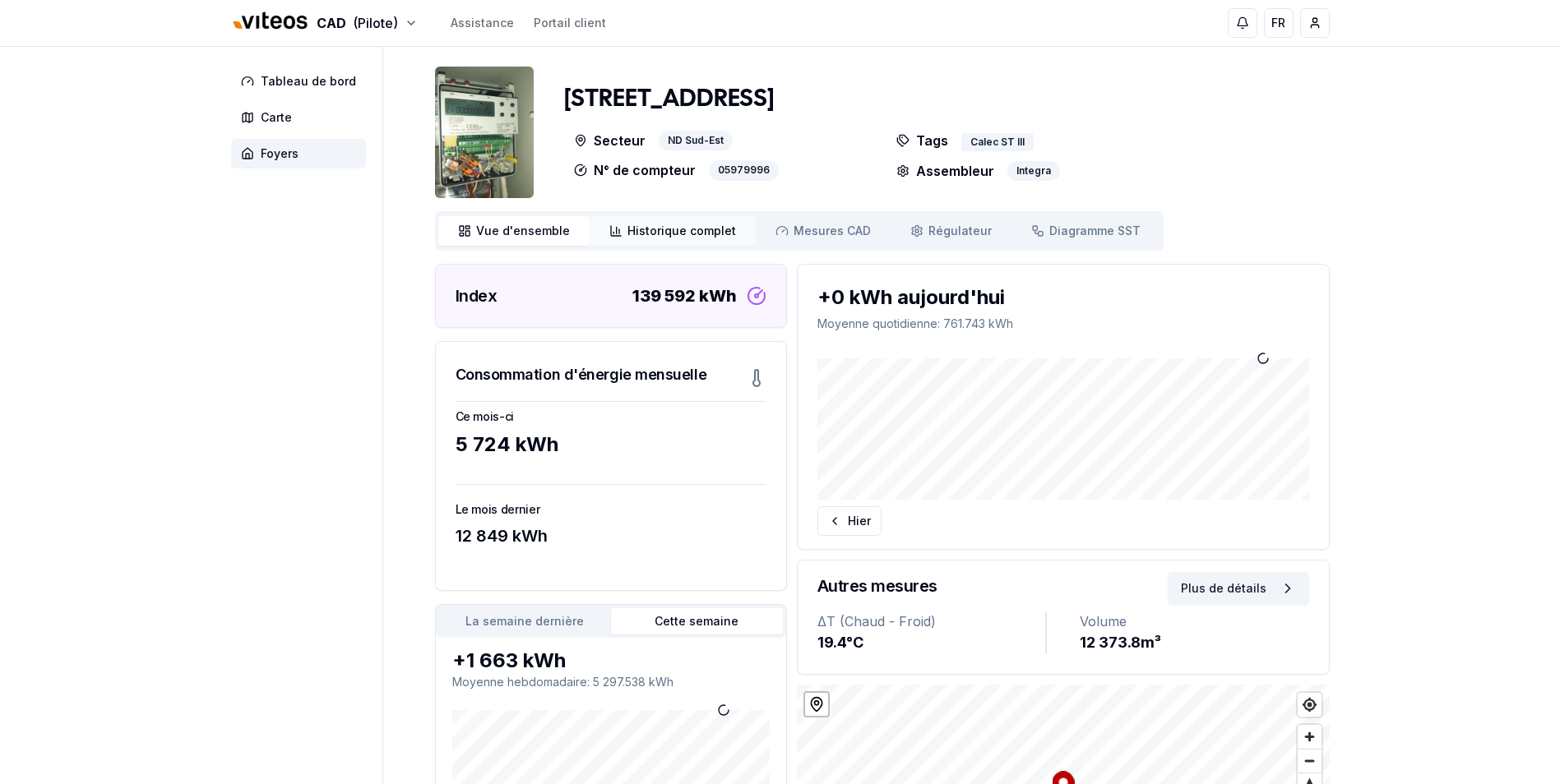
click at [657, 234] on span "Historique complet" at bounding box center [681, 231] width 108 height 17
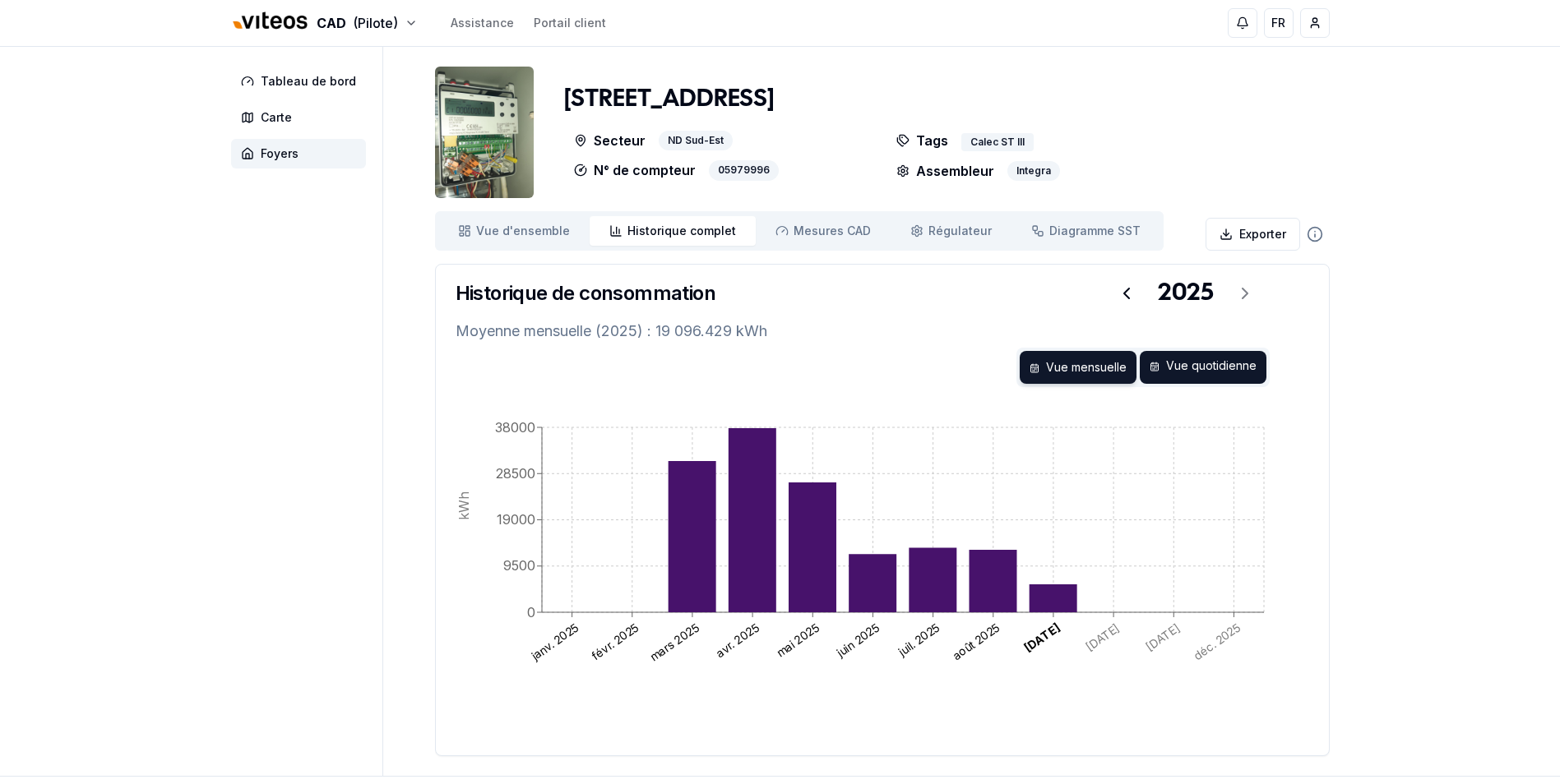
click at [1213, 363] on div "Vue quotidienne" at bounding box center [1203, 367] width 127 height 33
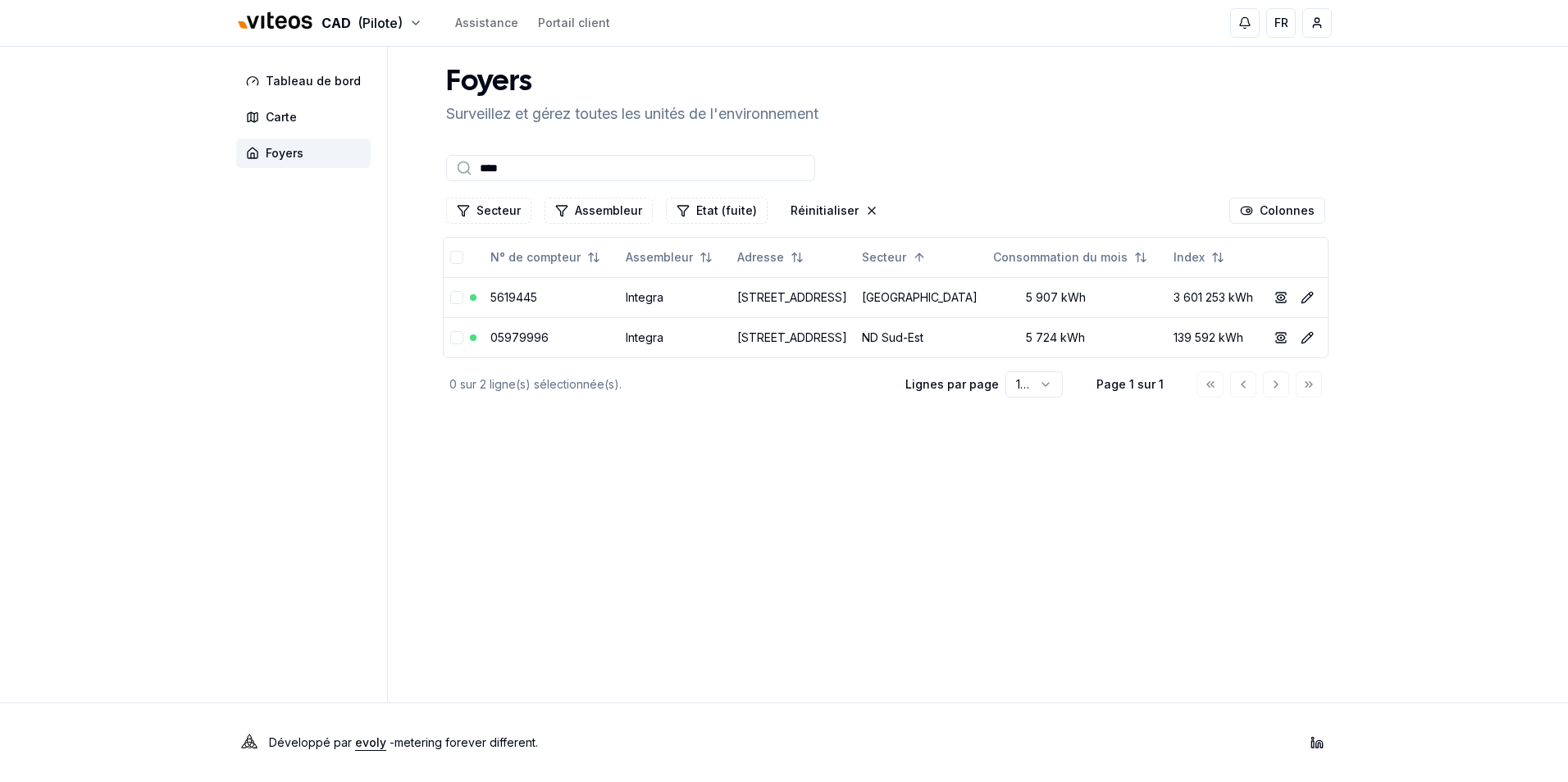
drag, startPoint x: 531, startPoint y: 170, endPoint x: 366, endPoint y: 161, distance: 165.2
click at [388, 172] on div "Tableau de bord Carte Foyers Foyers Surveillez et gérez toutes les unités de l'…" at bounding box center [784, 375] width 1149 height 656
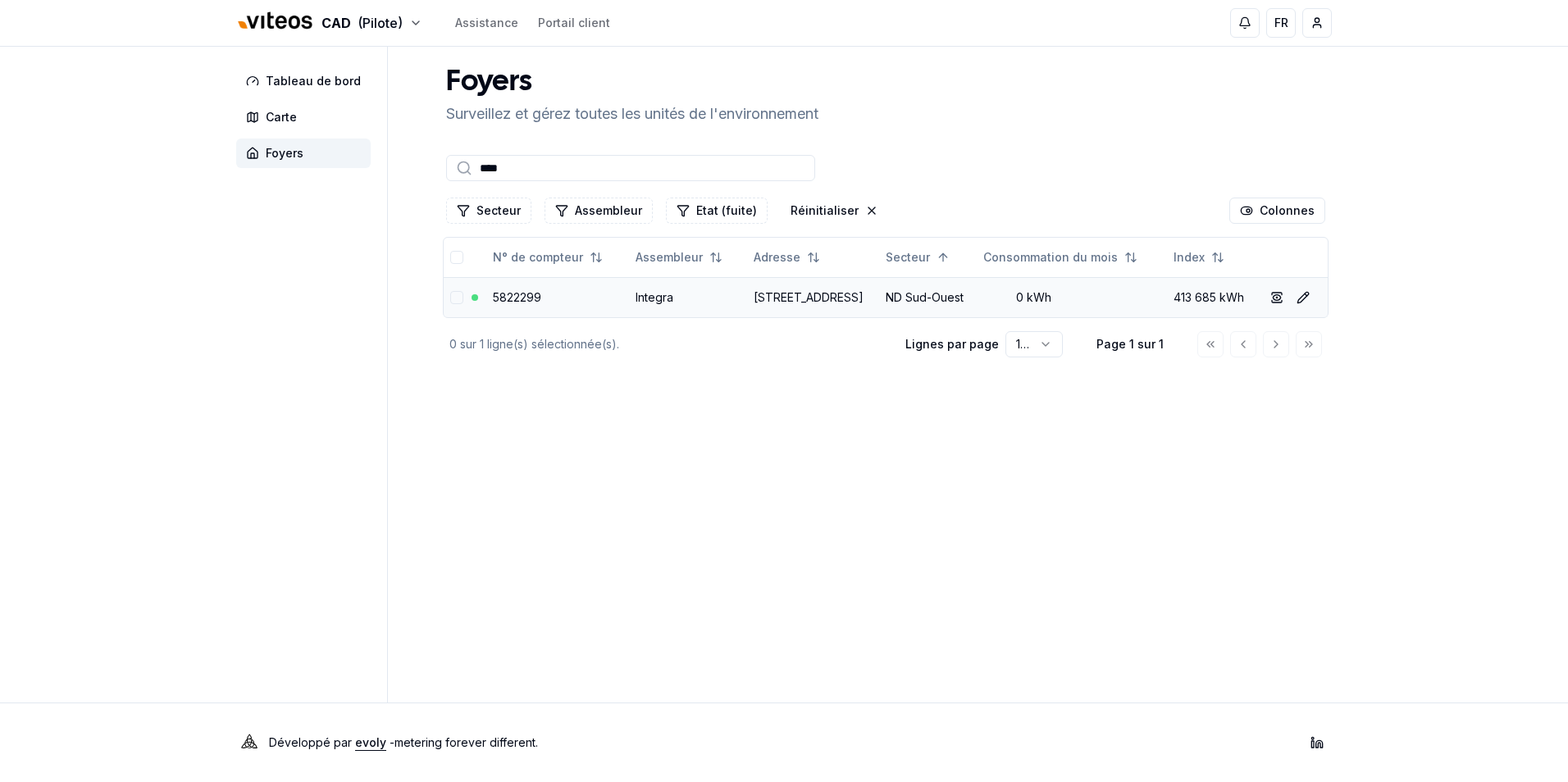
type input "****"
click at [518, 304] on link "5822299" at bounding box center [517, 297] width 49 height 14
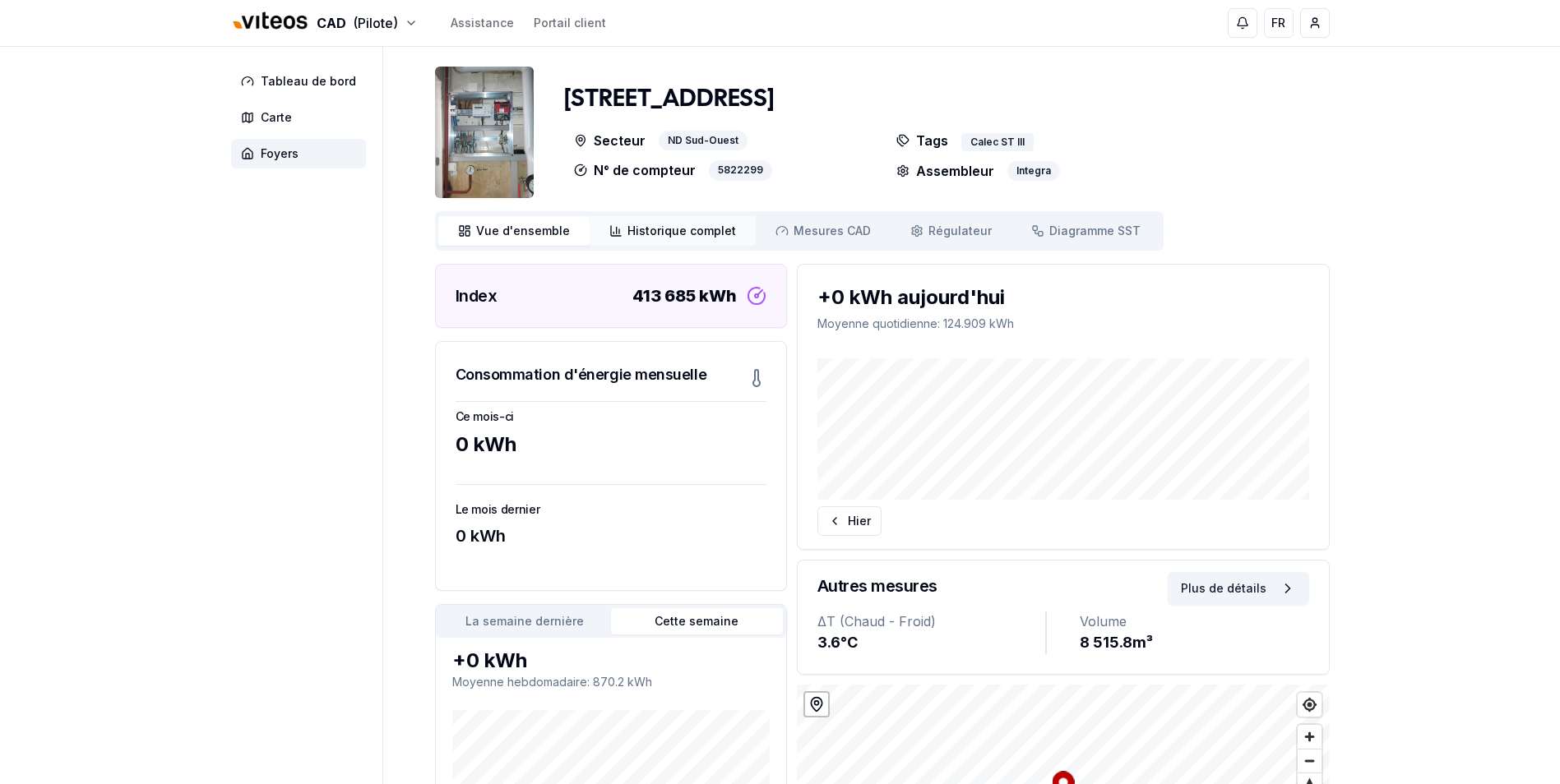
click at [664, 227] on span "Historique complet" at bounding box center [681, 231] width 108 height 17
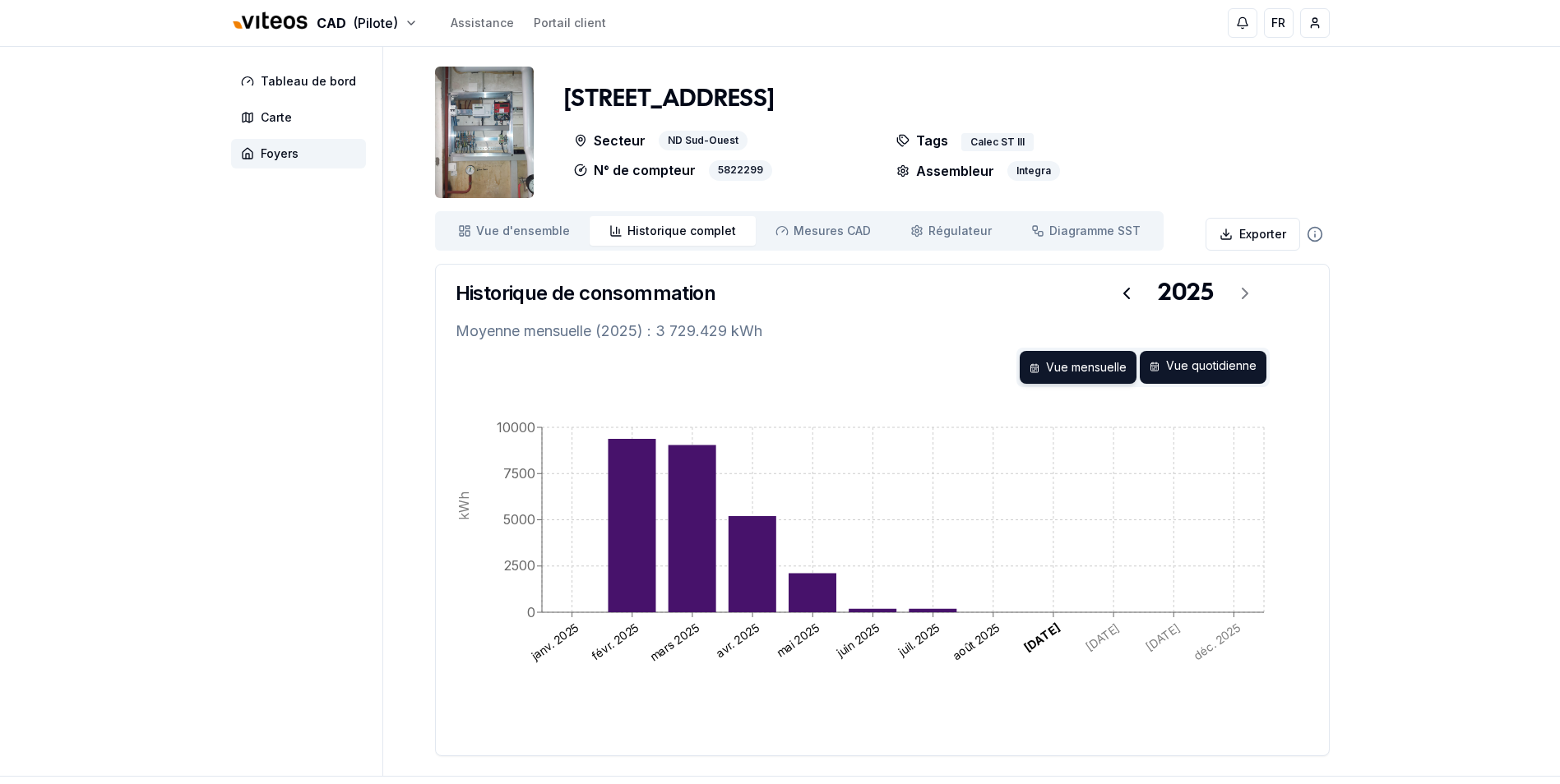
click at [1197, 375] on div "Vue quotidienne" at bounding box center [1203, 367] width 127 height 33
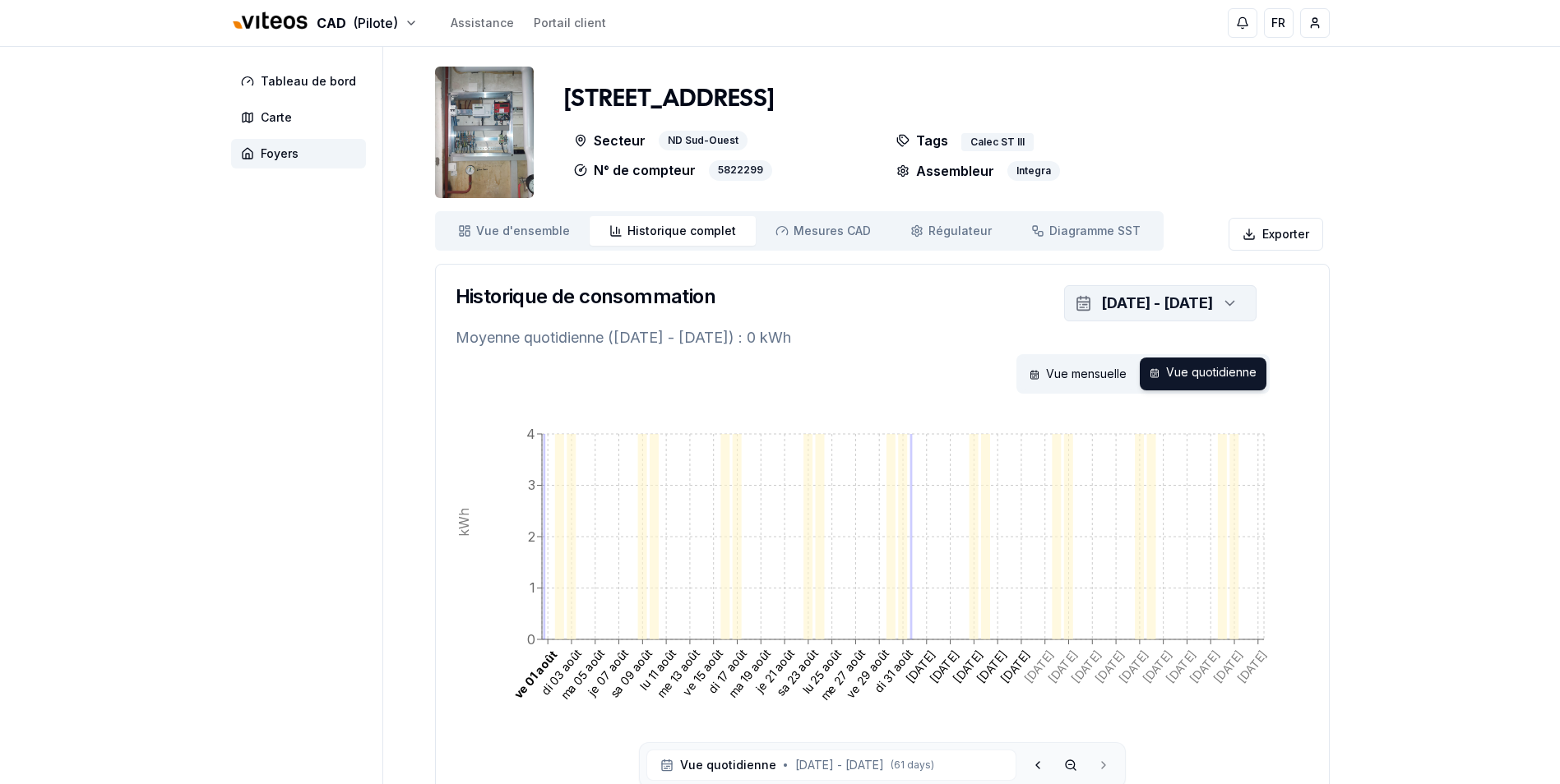
click at [1232, 301] on icon "button" at bounding box center [1229, 304] width 17 height 25
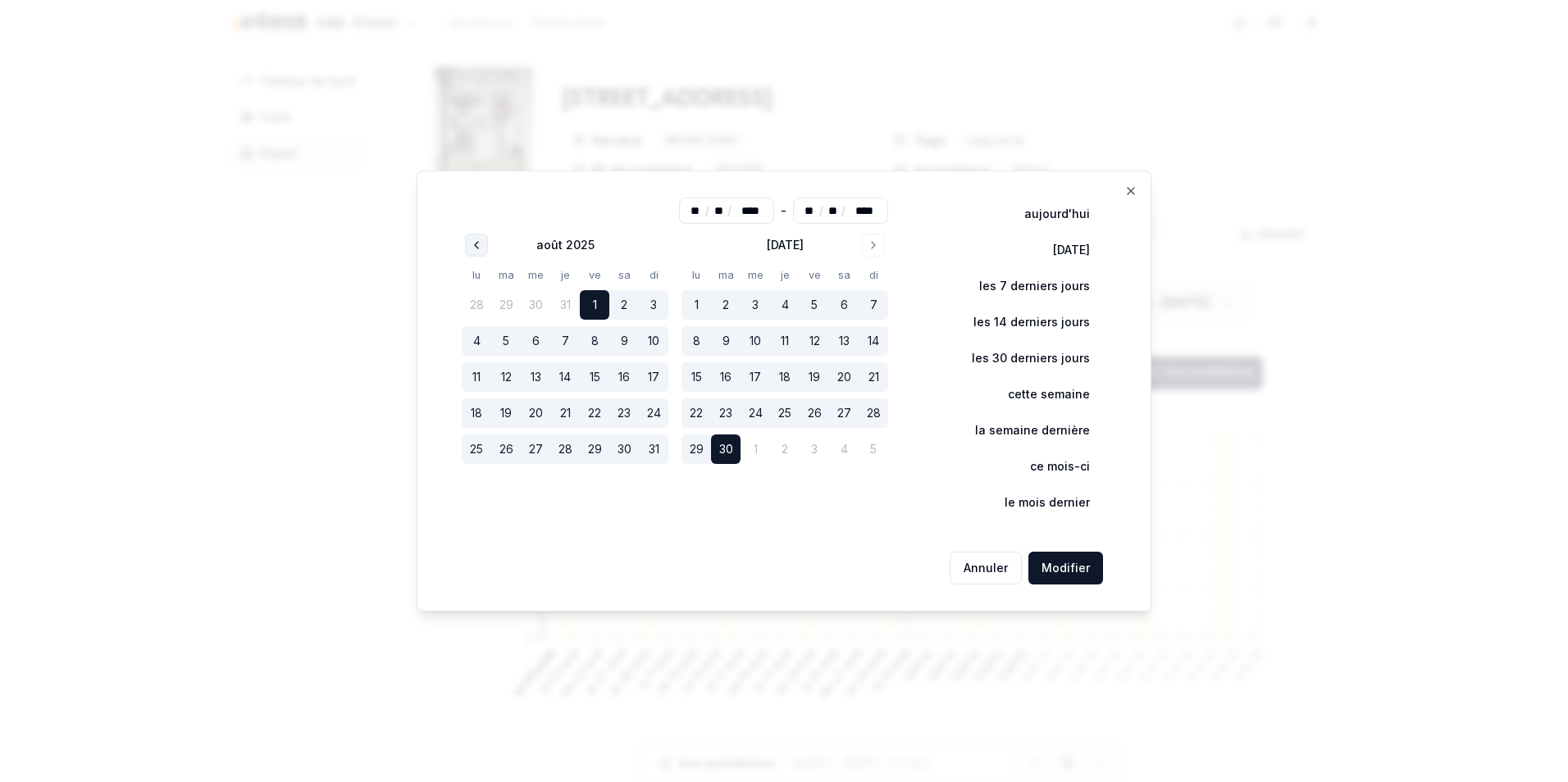
click at [475, 243] on icon "Go to previous month" at bounding box center [477, 245] width 13 height 13
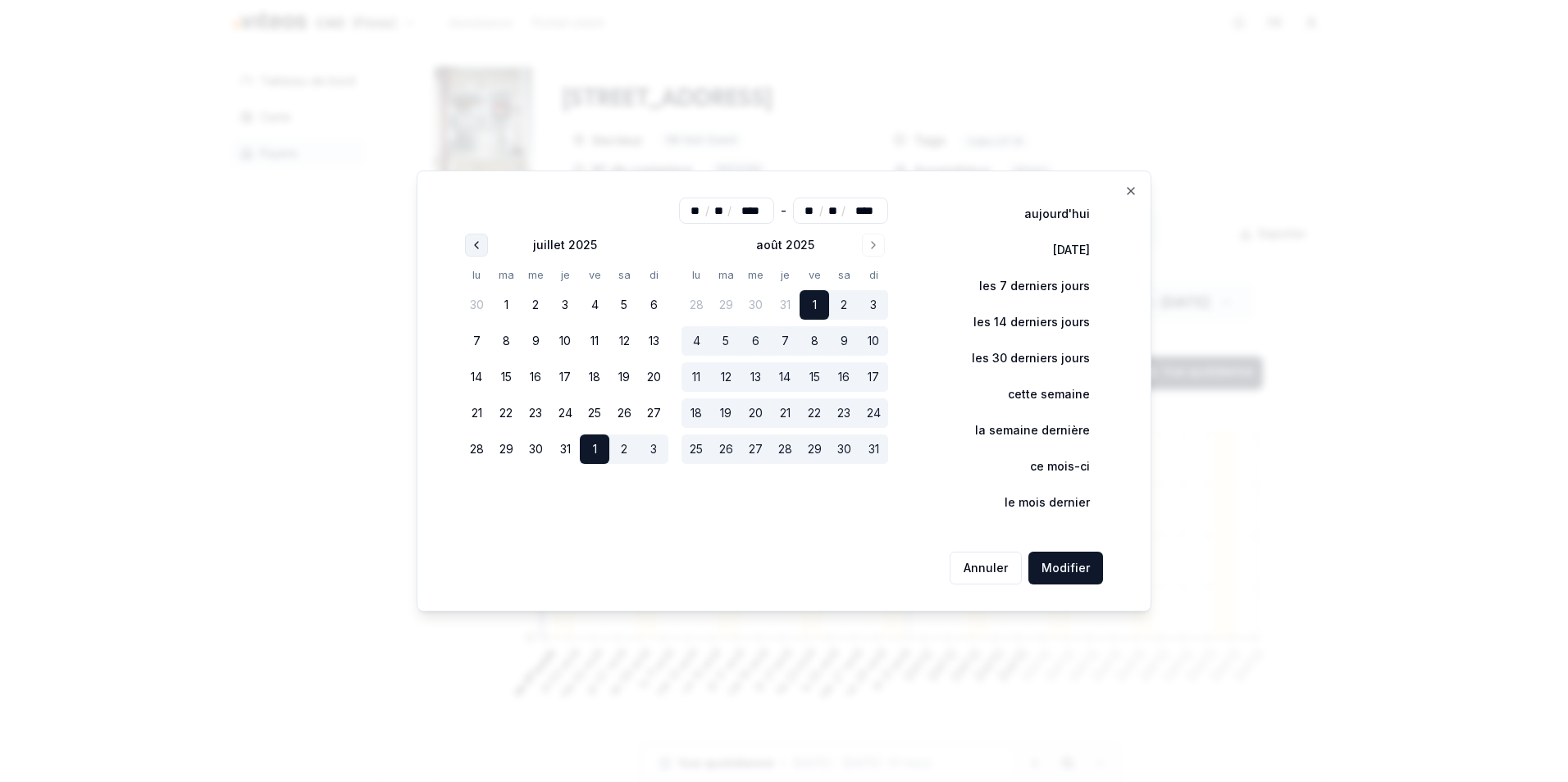
click at [475, 243] on icon "Go to previous month" at bounding box center [477, 245] width 13 height 13
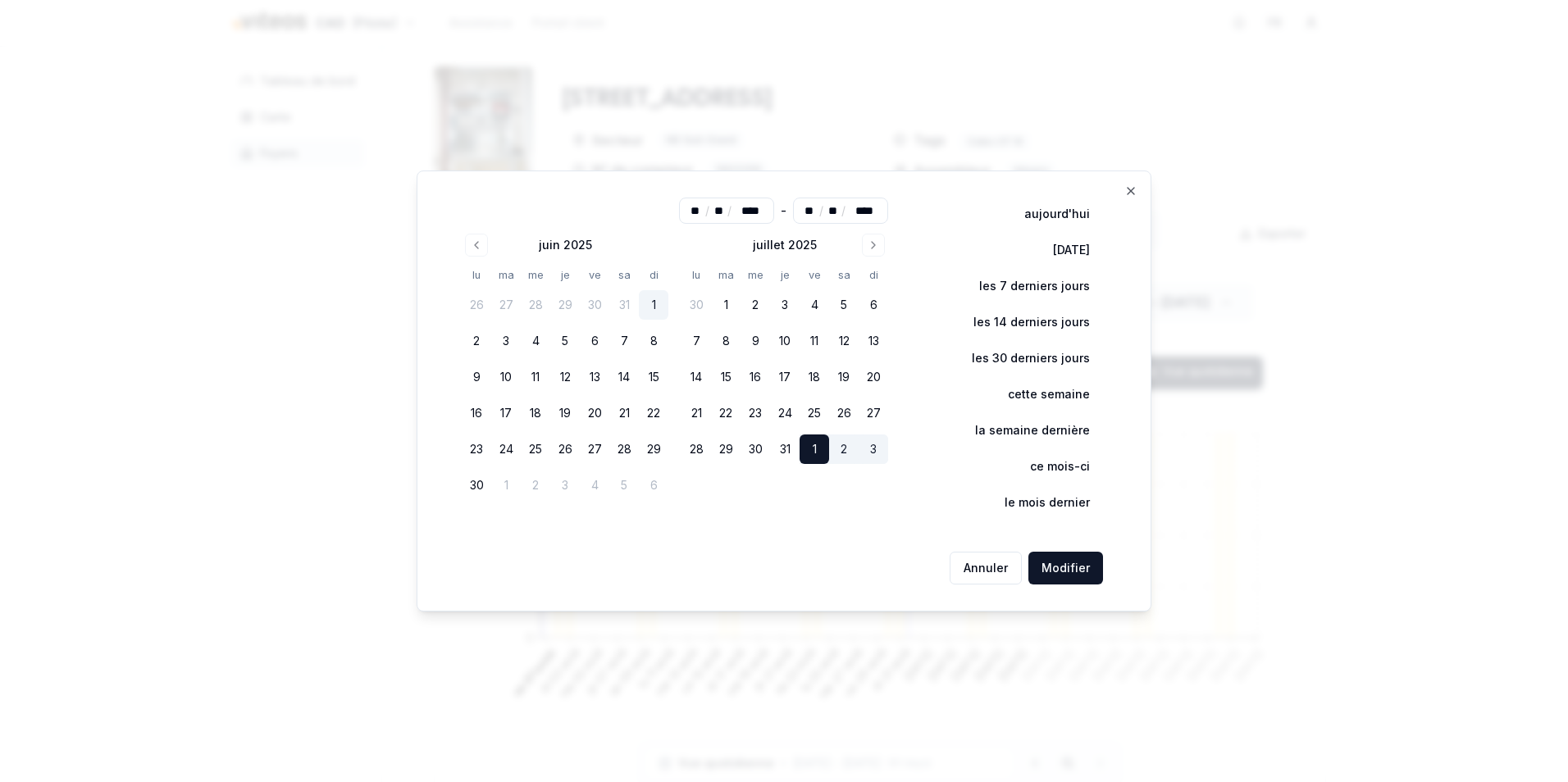
click at [659, 300] on button "1" at bounding box center [654, 305] width 30 height 30
type input "**"
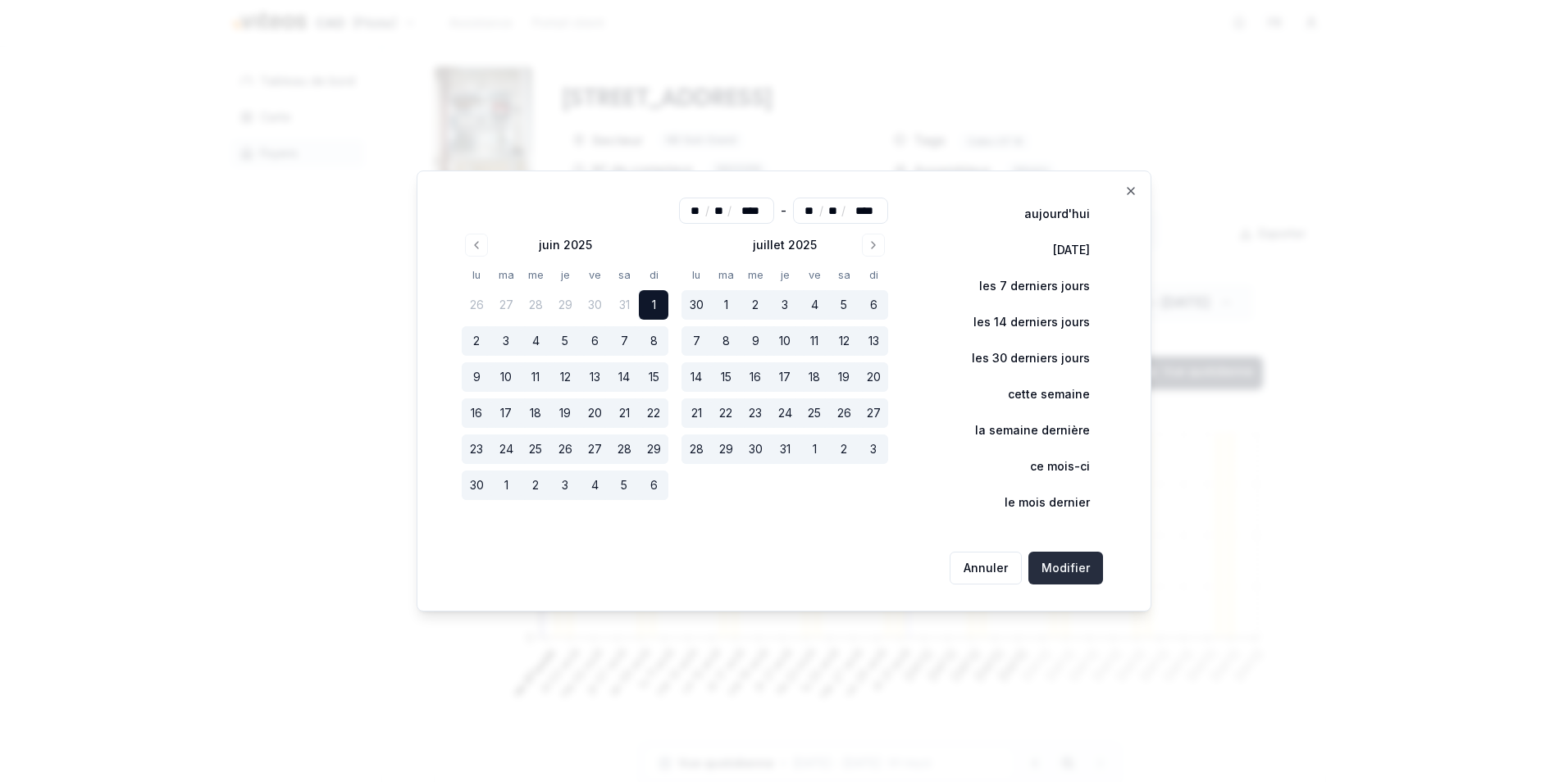
click at [1070, 569] on button "Modifier" at bounding box center [1065, 568] width 74 height 33
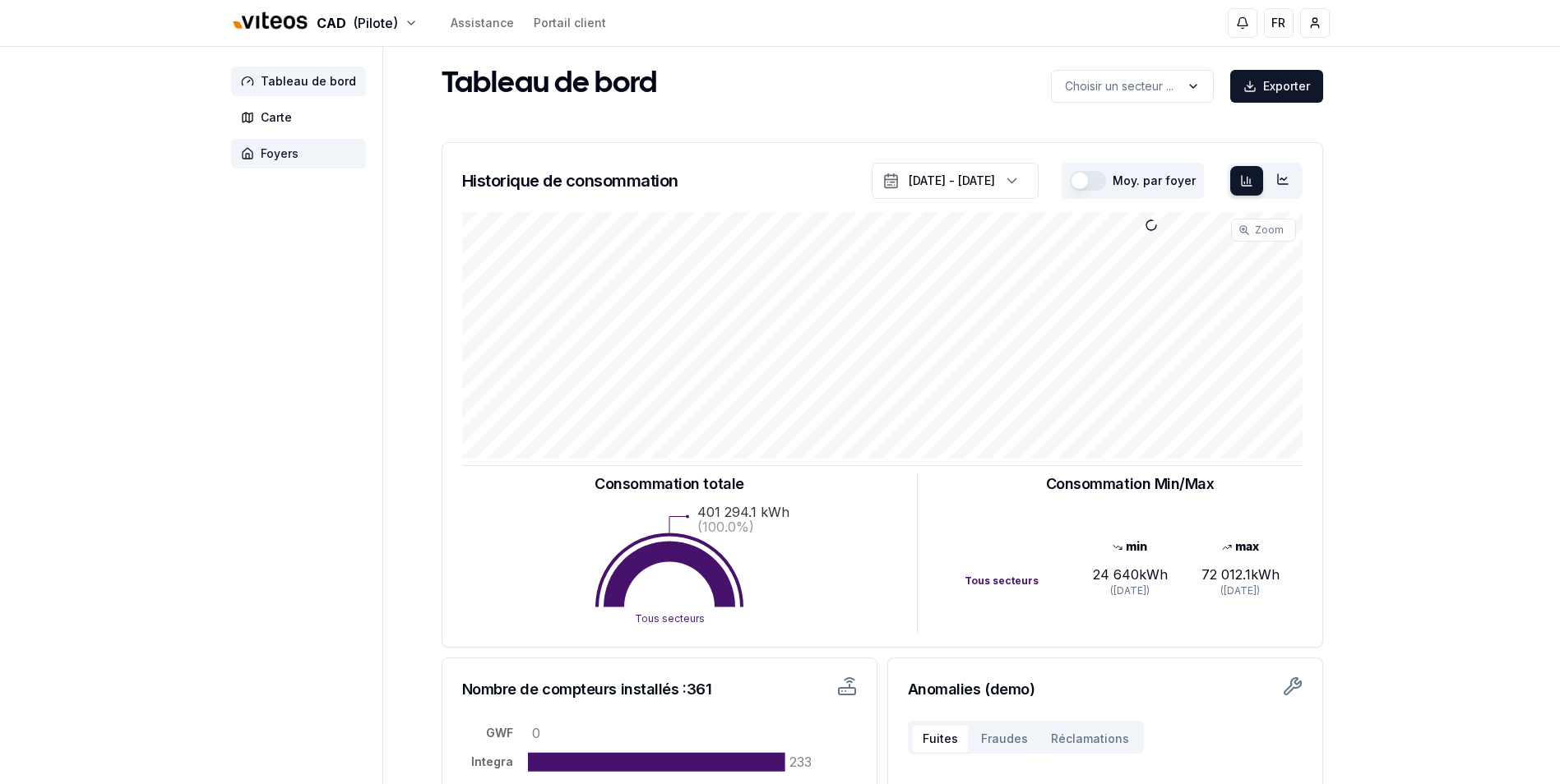
click at [261, 155] on span "Foyers" at bounding box center [280, 154] width 38 height 17
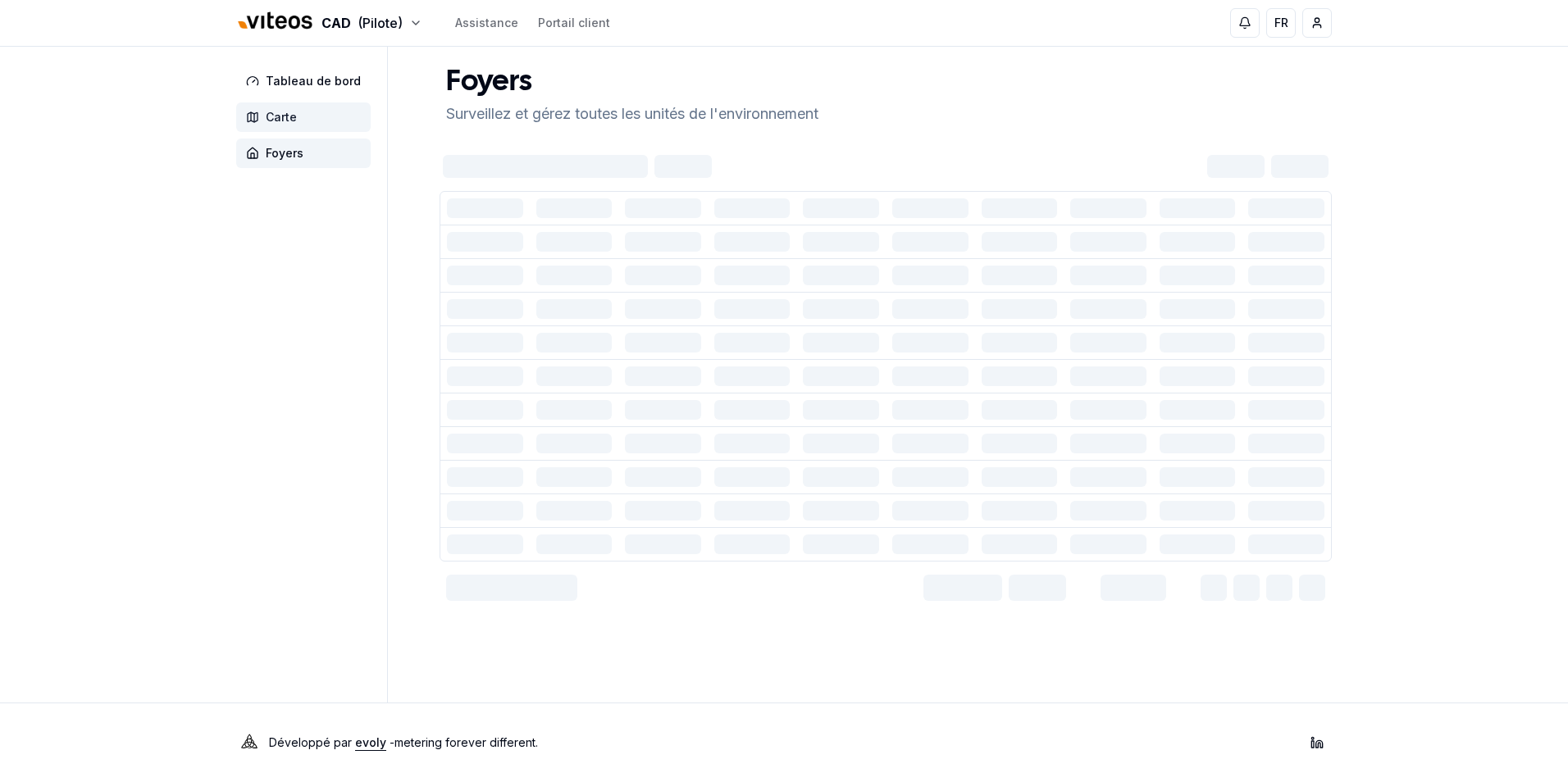
click at [281, 114] on span "Carte" at bounding box center [281, 117] width 31 height 16
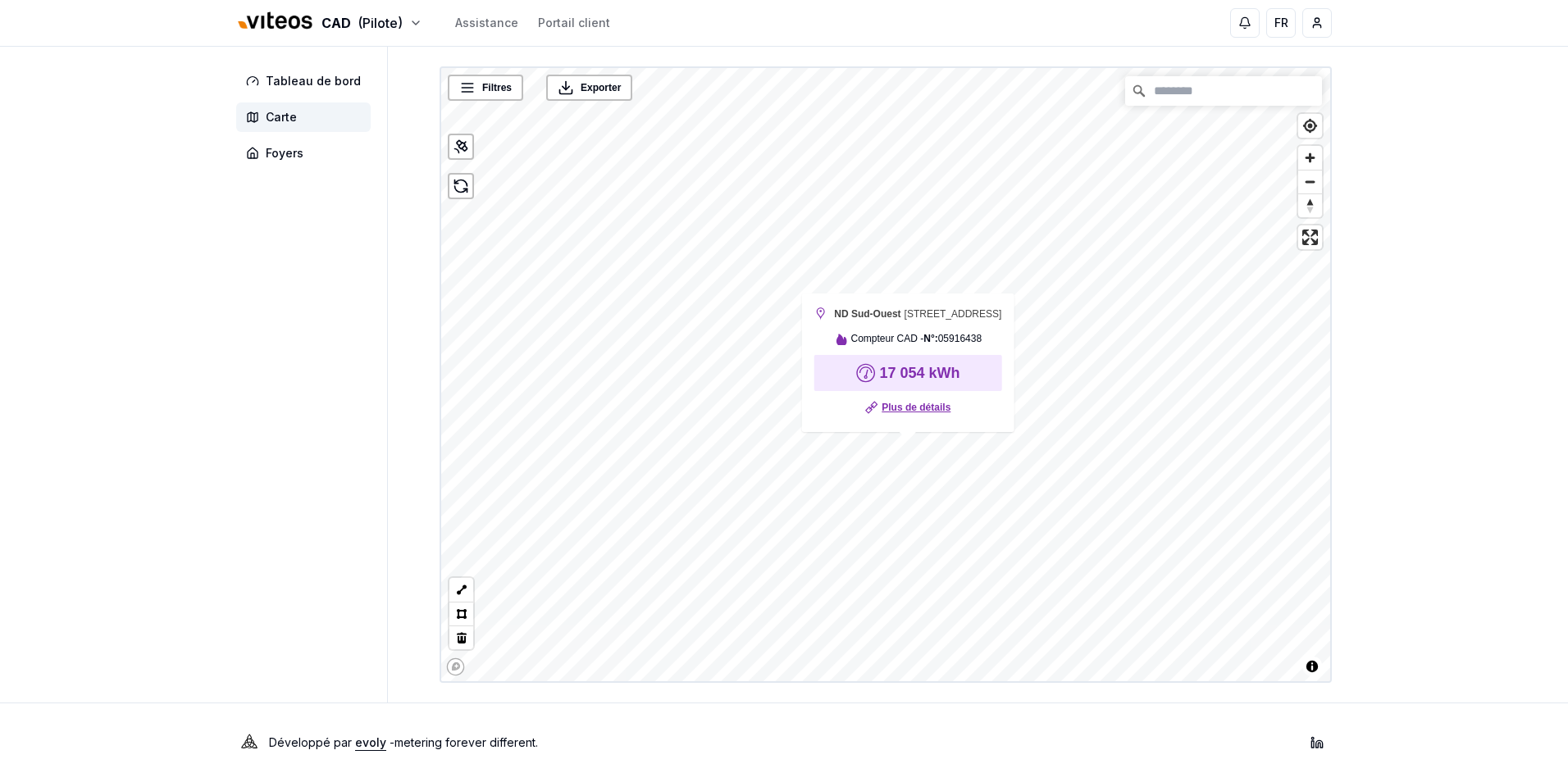
click at [907, 404] on link "Plus de détails" at bounding box center [916, 407] width 68 height 16
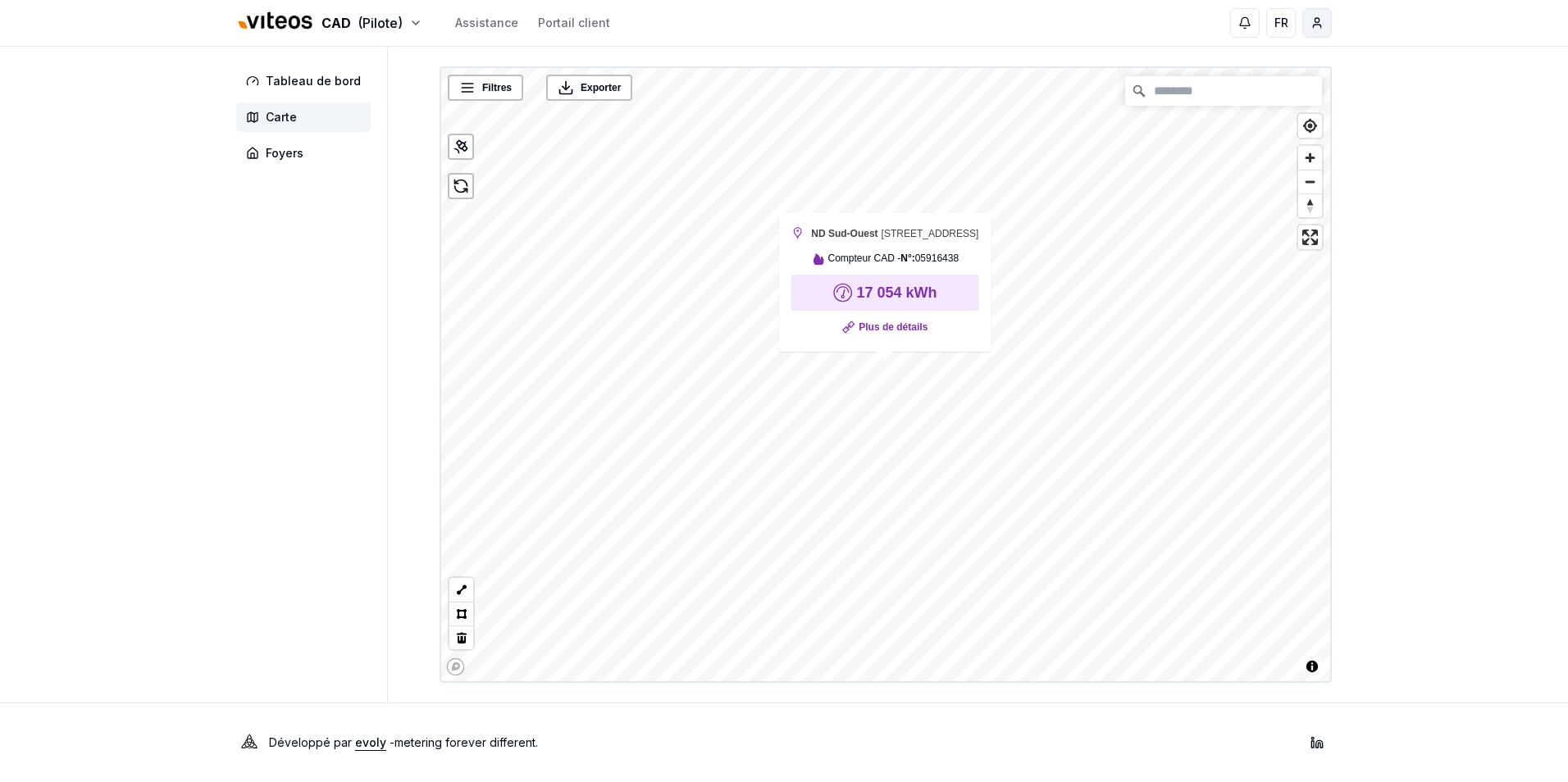
click at [1317, 19] on html "CAD (Pilote) Assistance Portail client FR Massimo Monastra Tableau de bord Cart…" at bounding box center [784, 391] width 1568 height 782
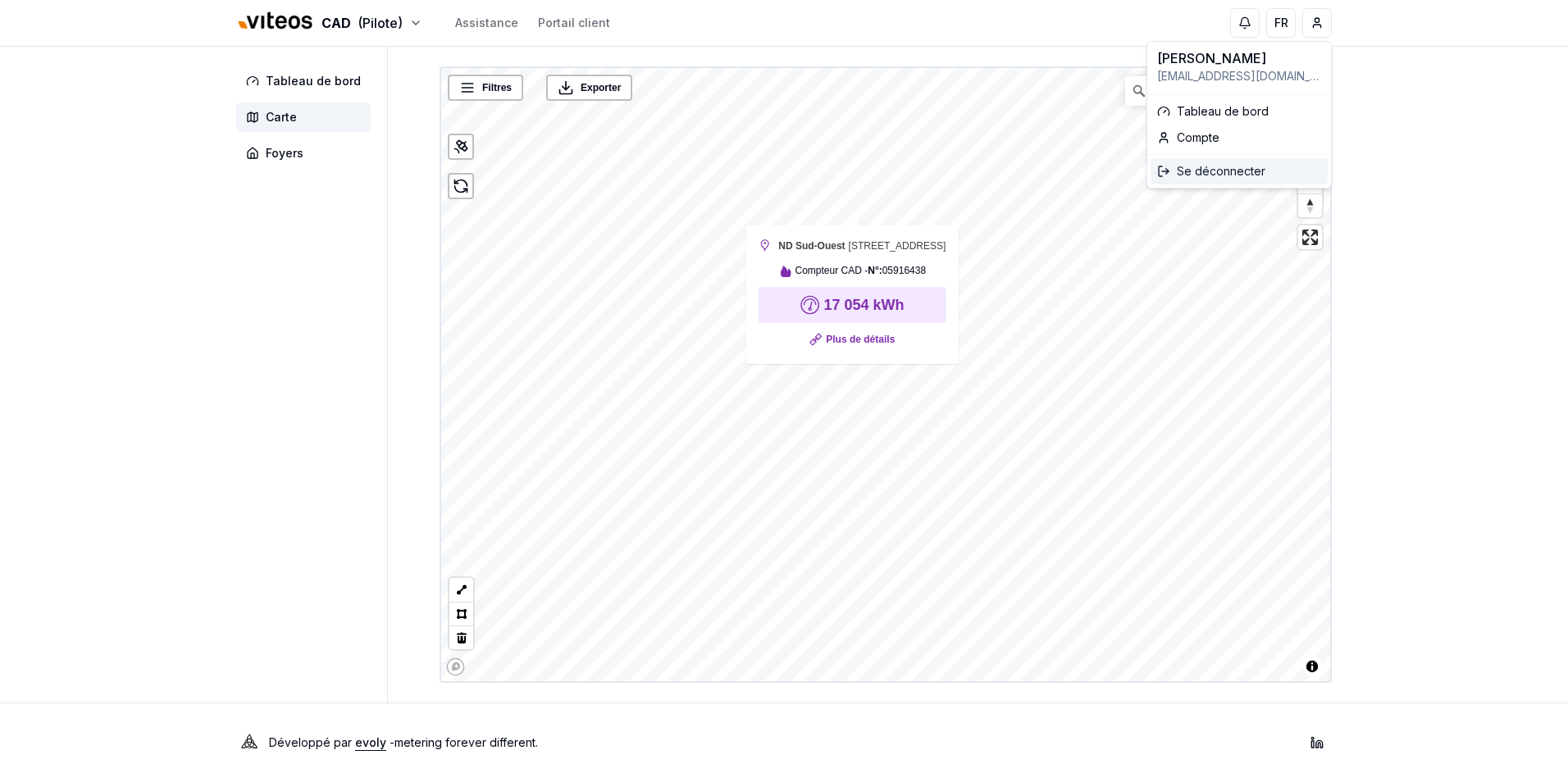
click at [1231, 175] on div "Se déconnecter" at bounding box center [1240, 172] width 177 height 26
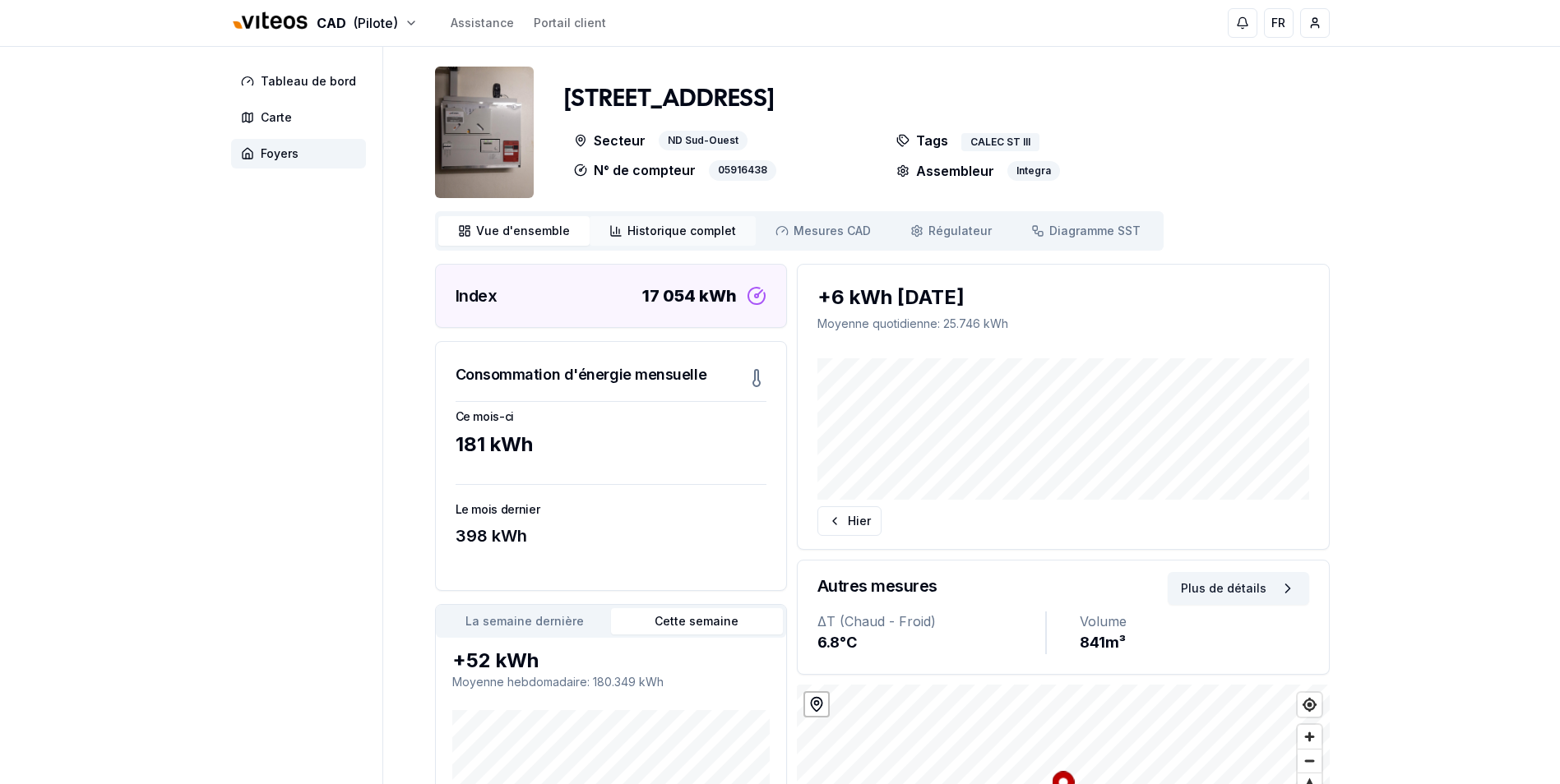
click at [667, 233] on span "Historique complet" at bounding box center [681, 231] width 108 height 17
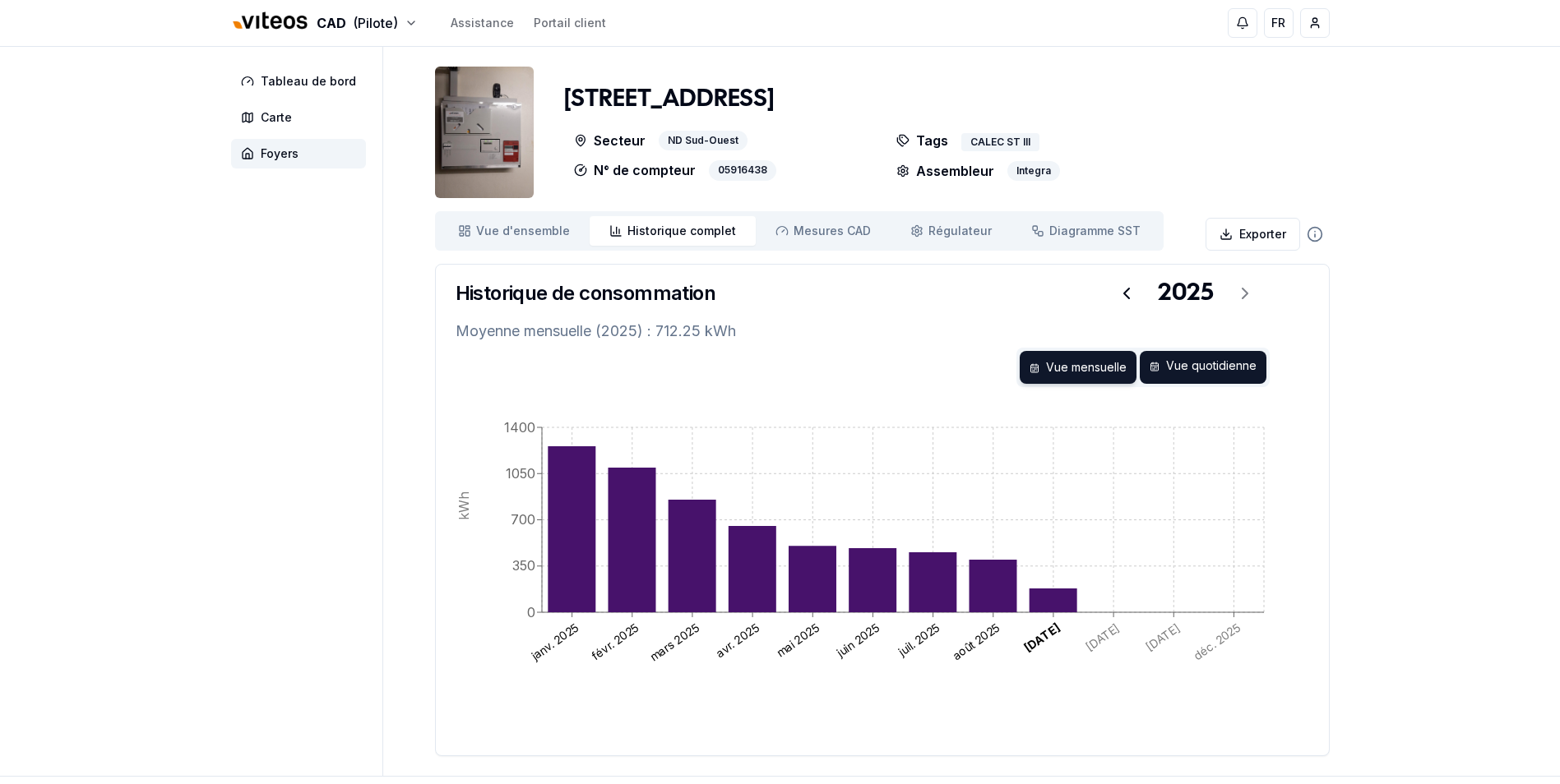
click at [1208, 366] on div "Vue quotidienne" at bounding box center [1203, 367] width 127 height 33
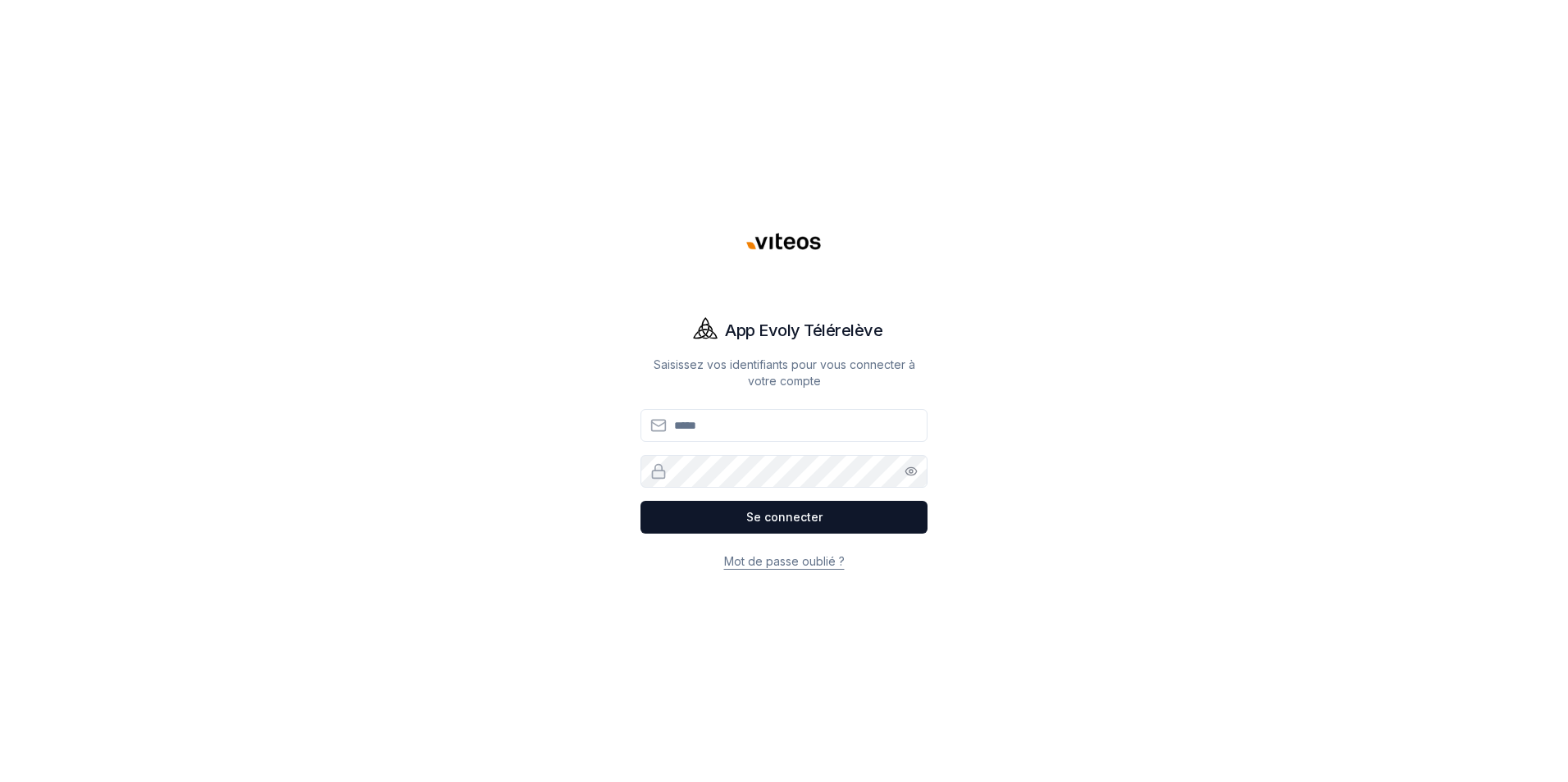
click at [701, 428] on input "Email" at bounding box center [784, 426] width 287 height 33
type input "**********"
click at [752, 521] on button "Se connecter" at bounding box center [784, 517] width 287 height 33
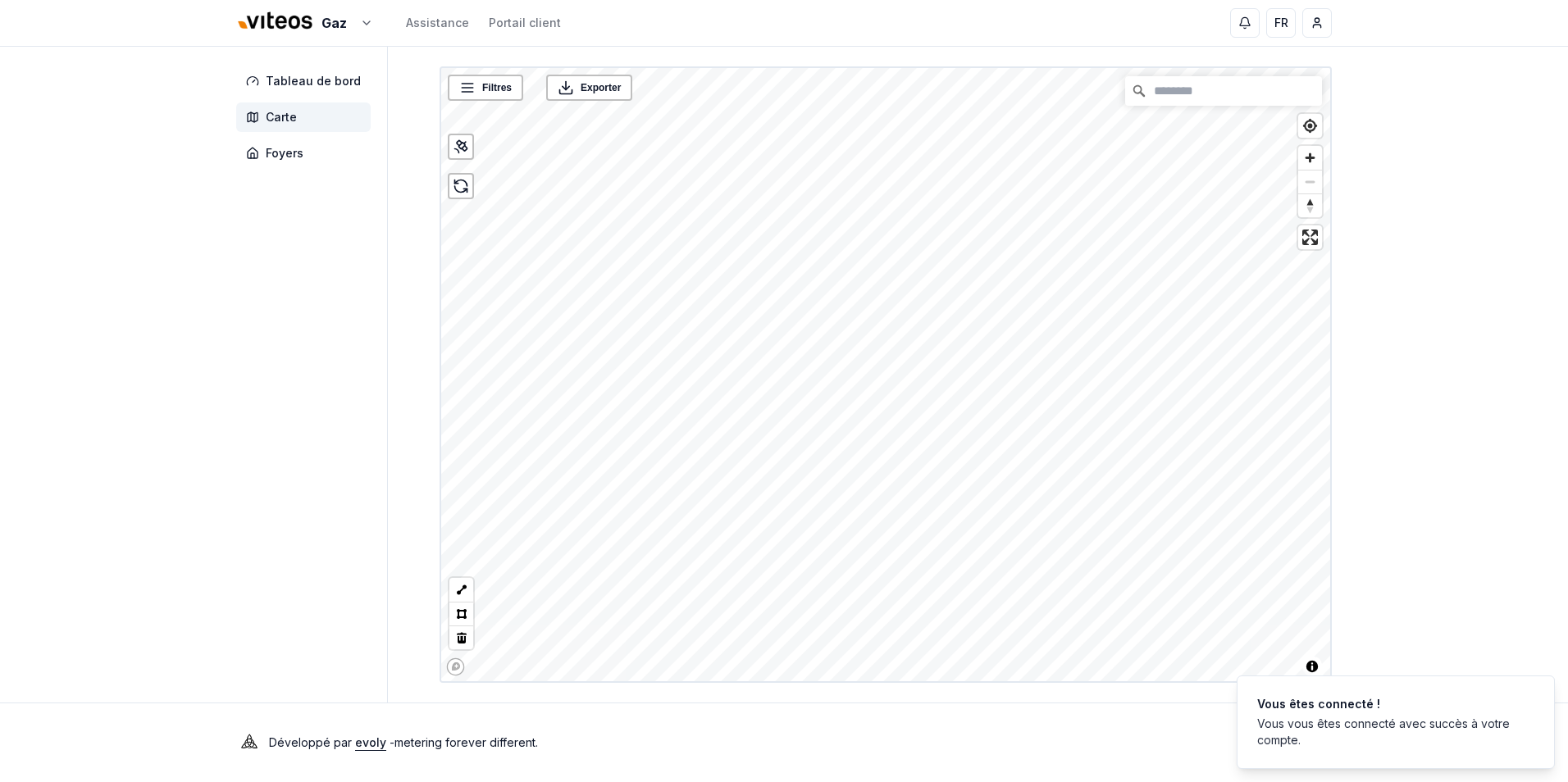
click at [1445, 319] on div "Gaz Assistance Portail client FR [PERSON_NAME] Tableau de bord Carte Foyers Fil…" at bounding box center [784, 391] width 1568 height 782
click at [1315, 26] on html "Gaz Assistance Portail client FR [PERSON_NAME] Tableau de bord Carte Foyers Fil…" at bounding box center [784, 391] width 1568 height 782
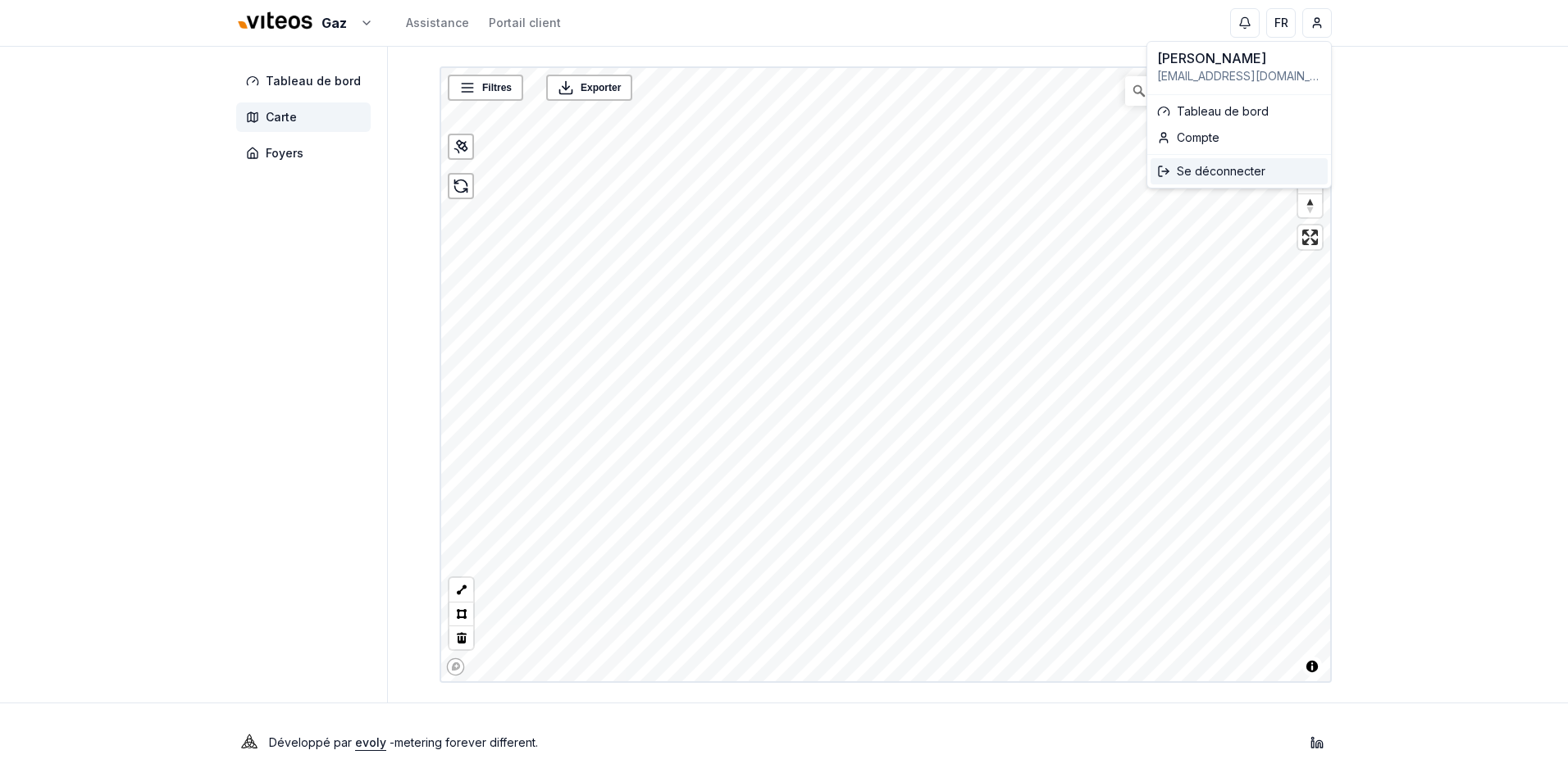
click at [1222, 172] on div "Se déconnecter" at bounding box center [1240, 172] width 177 height 26
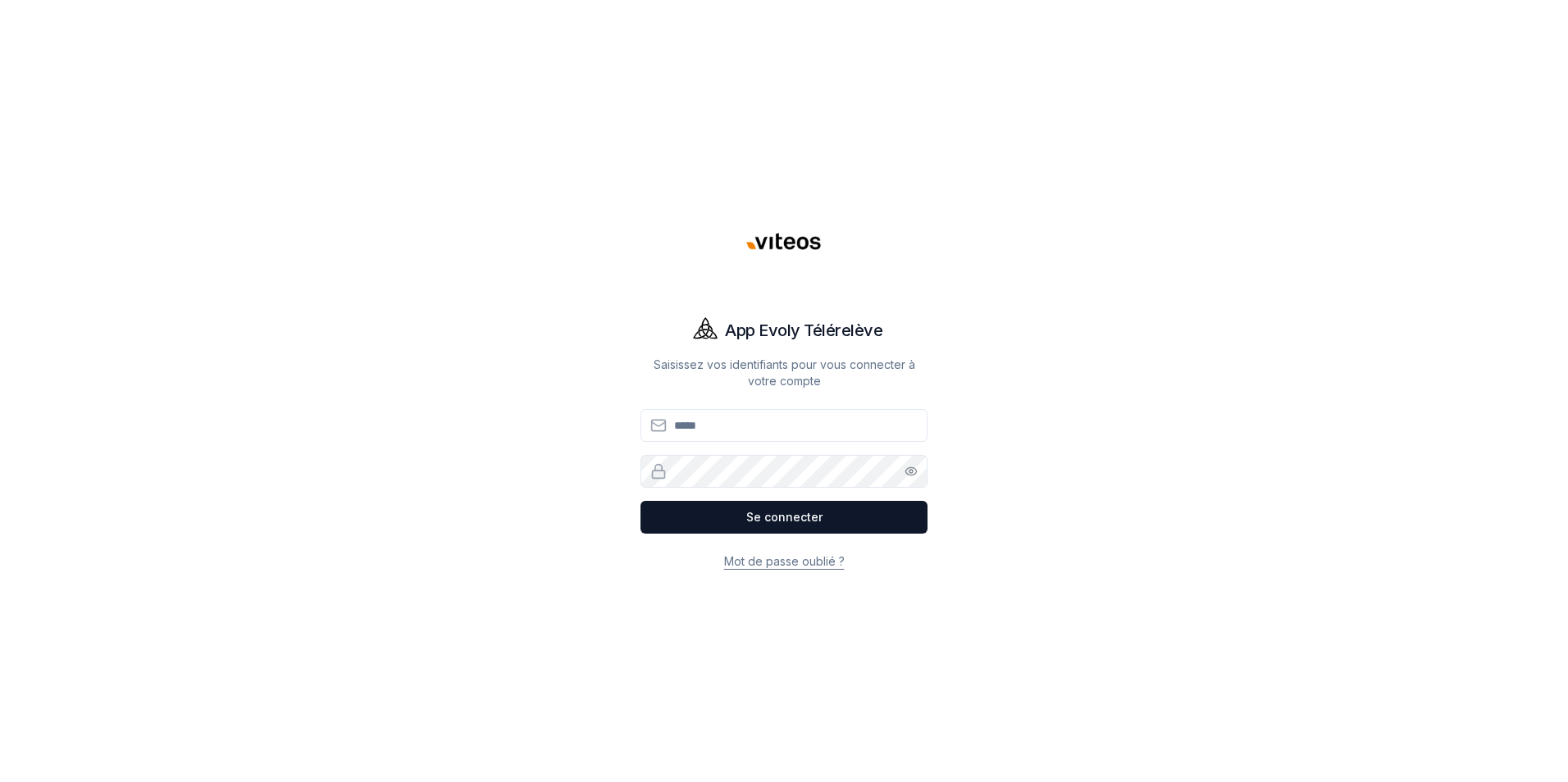
type input "**********"
click at [625, 186] on div "**********" at bounding box center [784, 391] width 1149 height 782
